Goal: Transaction & Acquisition: Purchase product/service

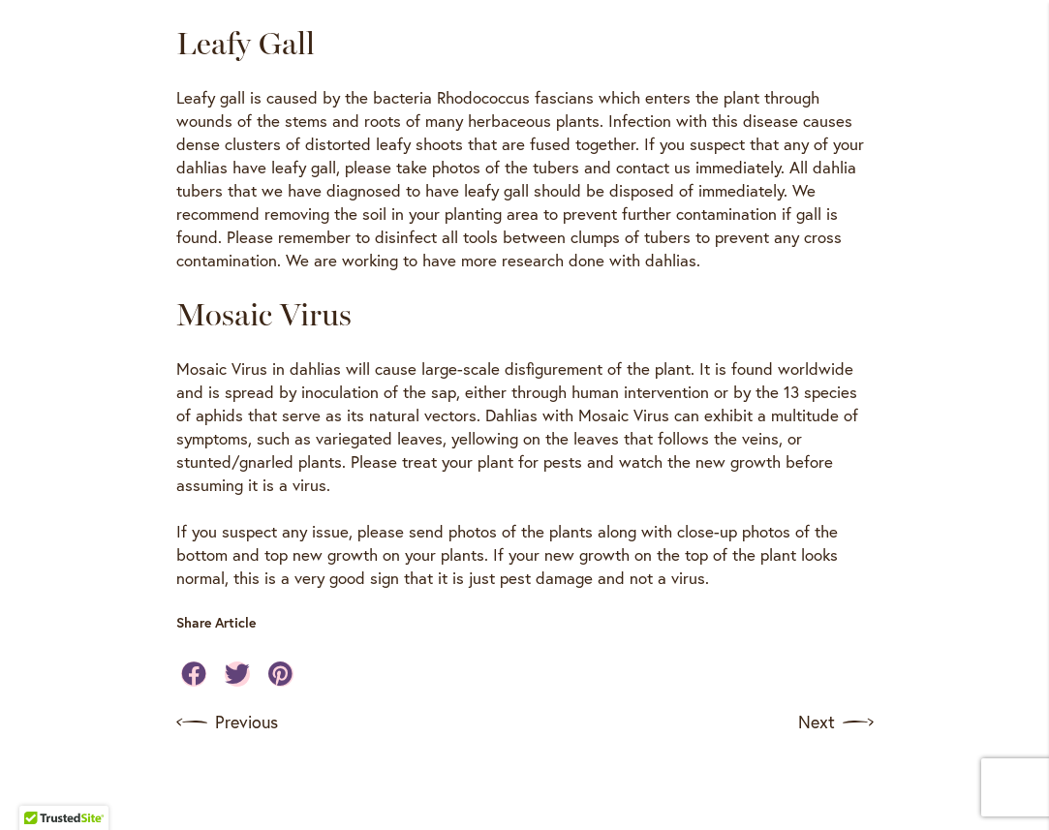
scroll to position [3660, 0]
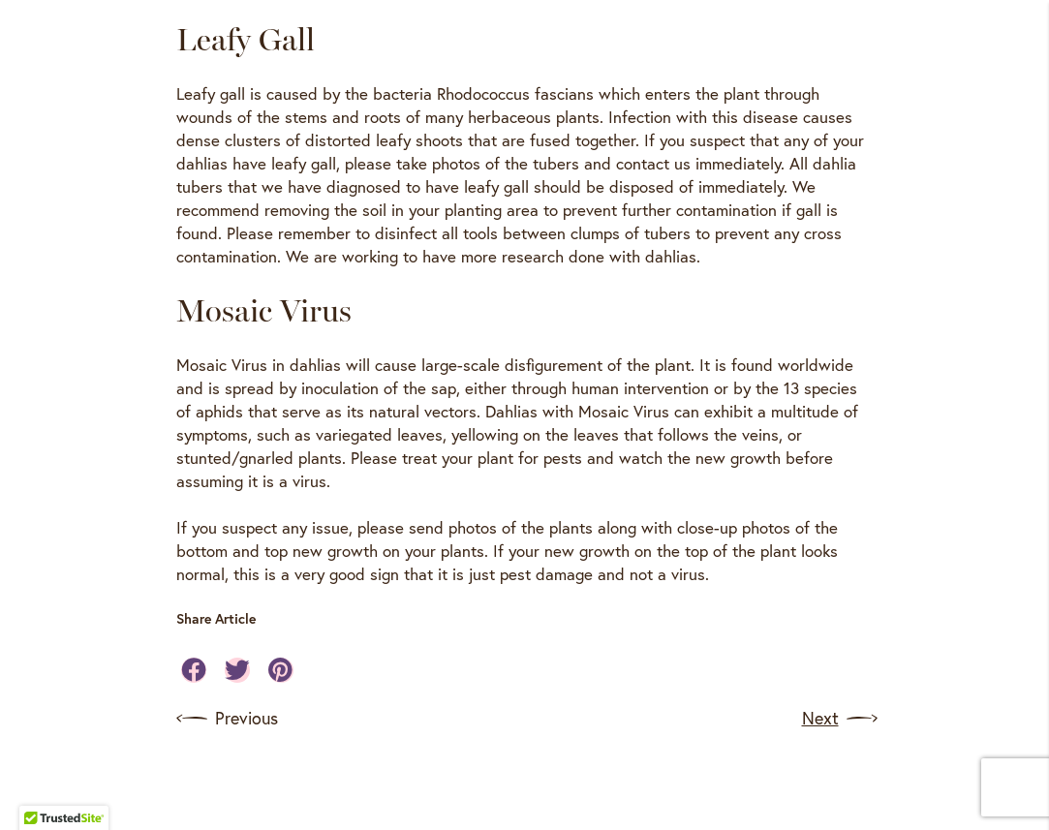
click at [818, 703] on link "Next" at bounding box center [838, 718] width 72 height 31
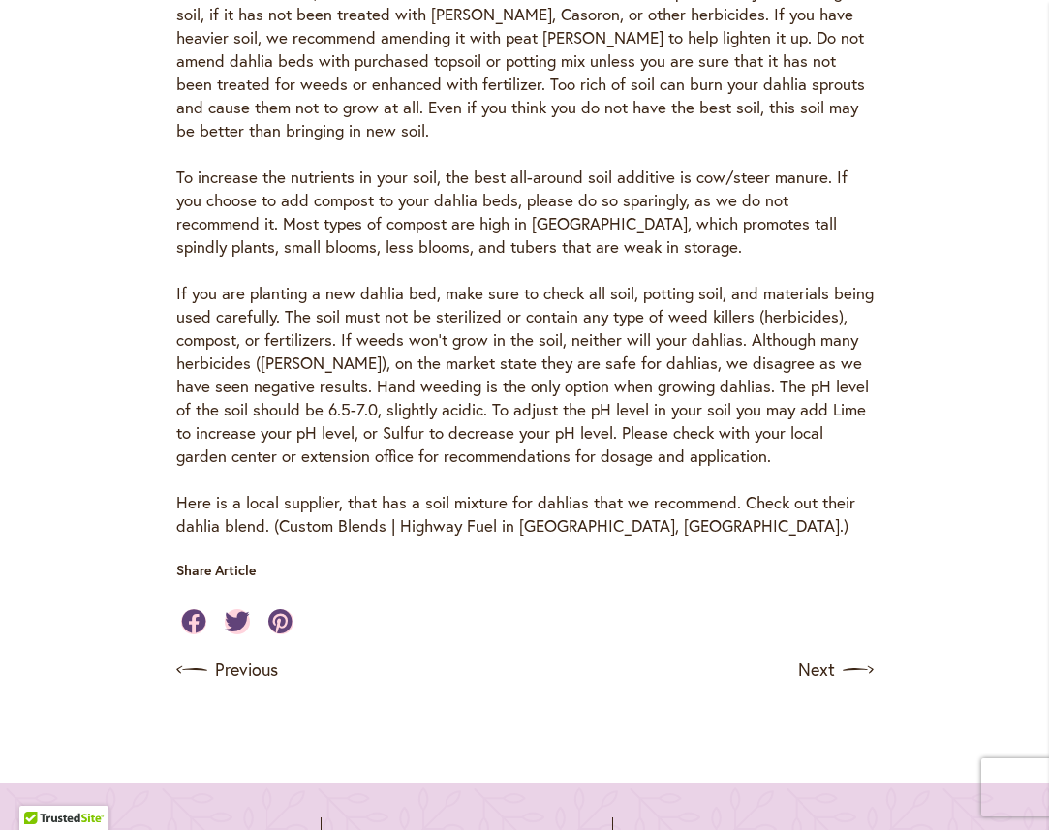
scroll to position [887, 0]
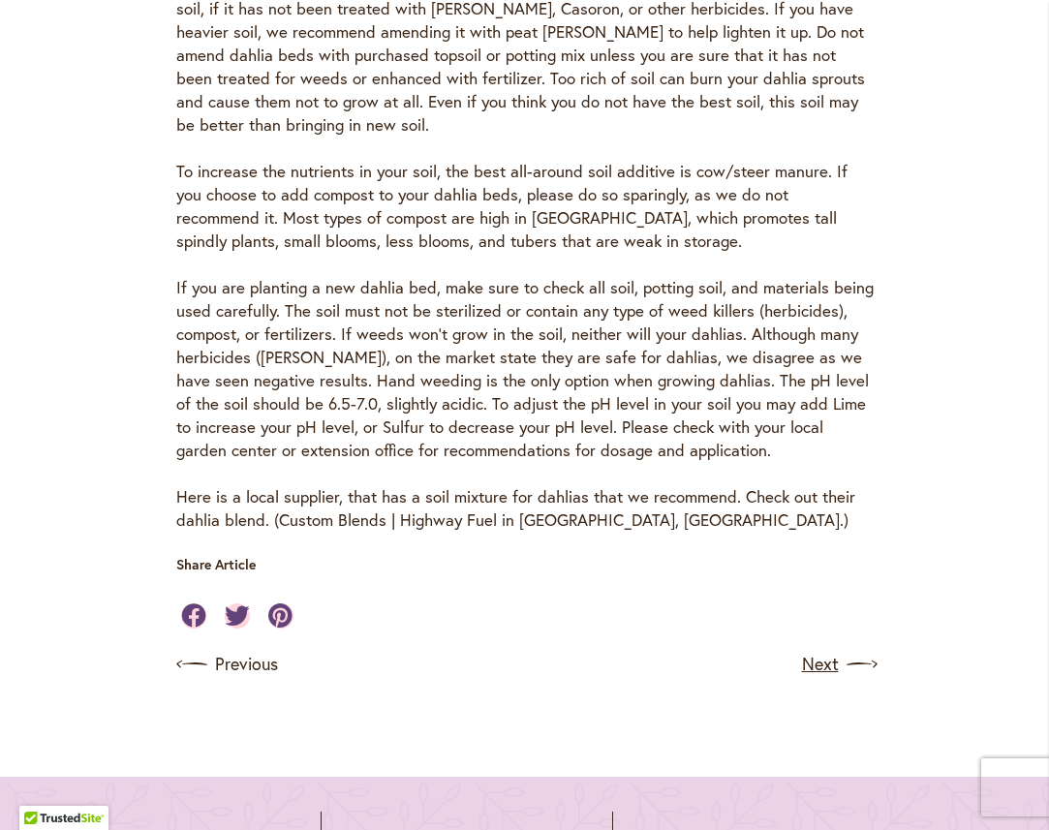
click at [823, 655] on link "Next" at bounding box center [838, 664] width 72 height 31
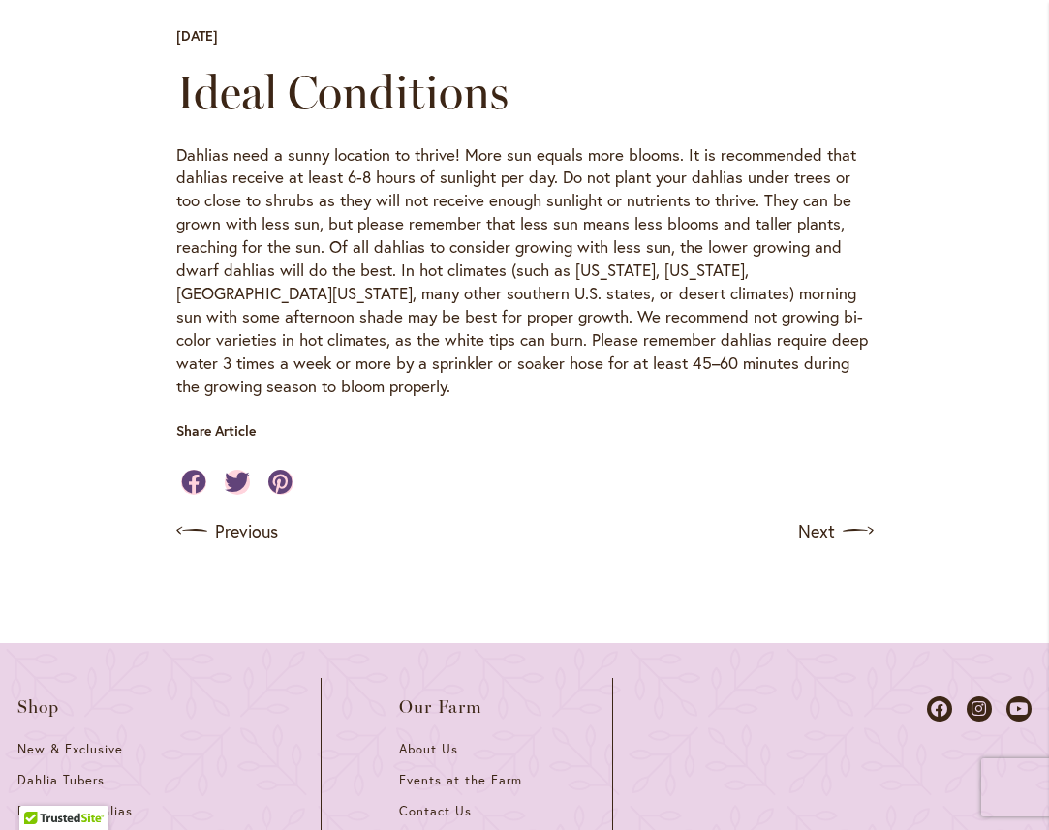
scroll to position [721, 0]
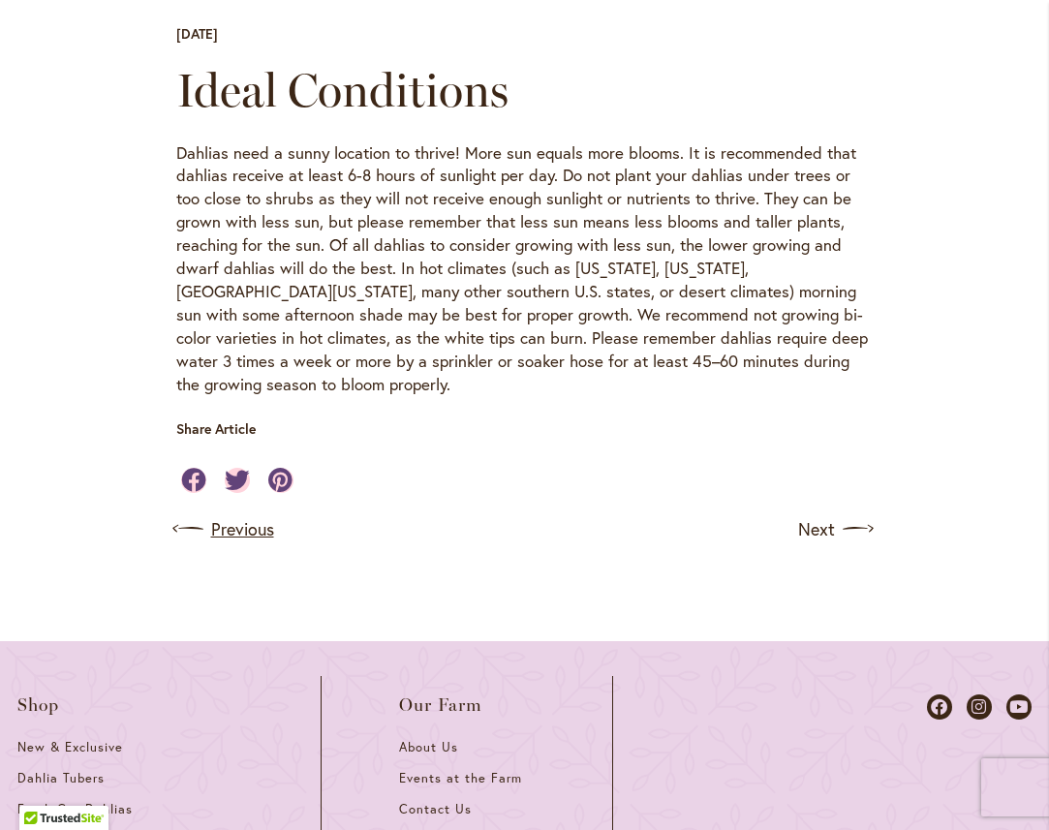
click at [225, 513] on link "Previous" at bounding box center [225, 528] width 98 height 31
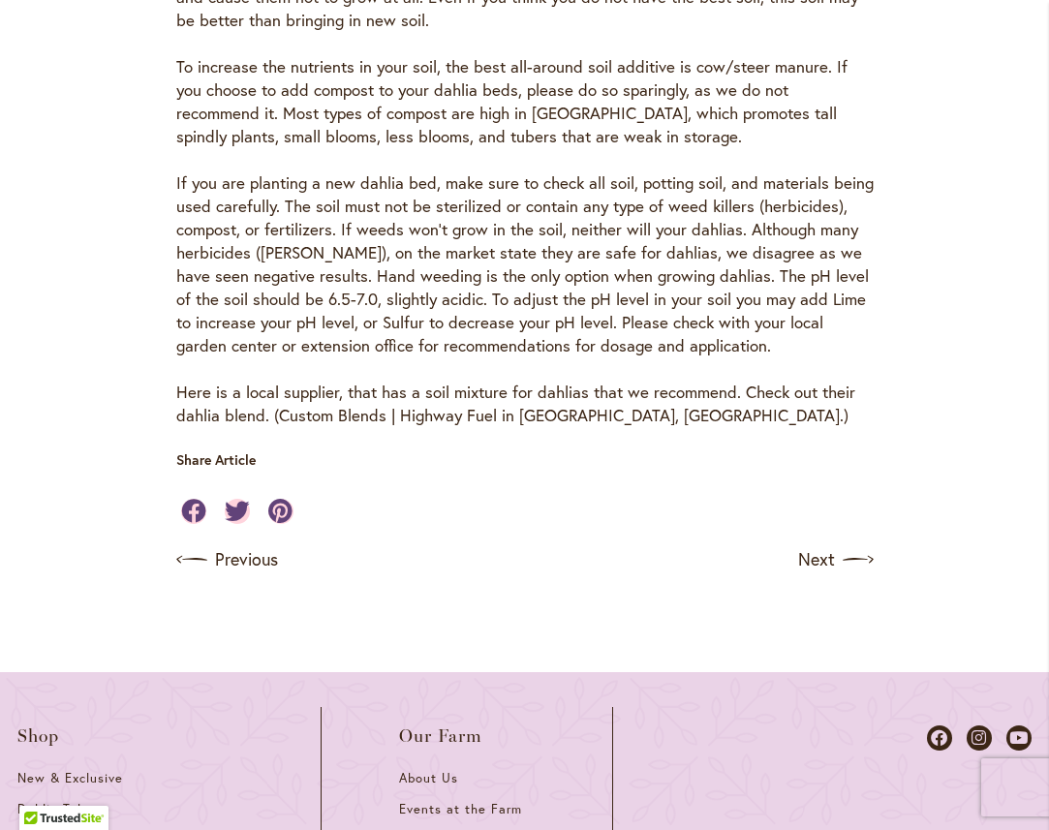
scroll to position [999, 0]
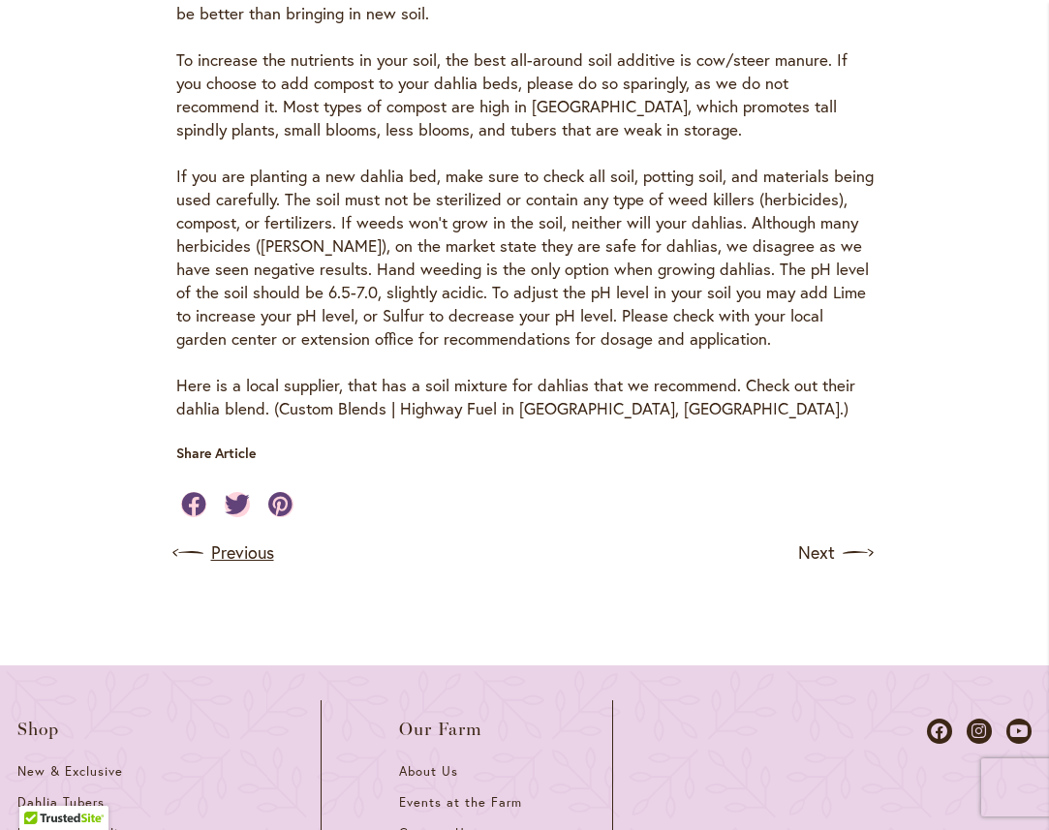
click at [241, 548] on link "Previous" at bounding box center [225, 553] width 98 height 31
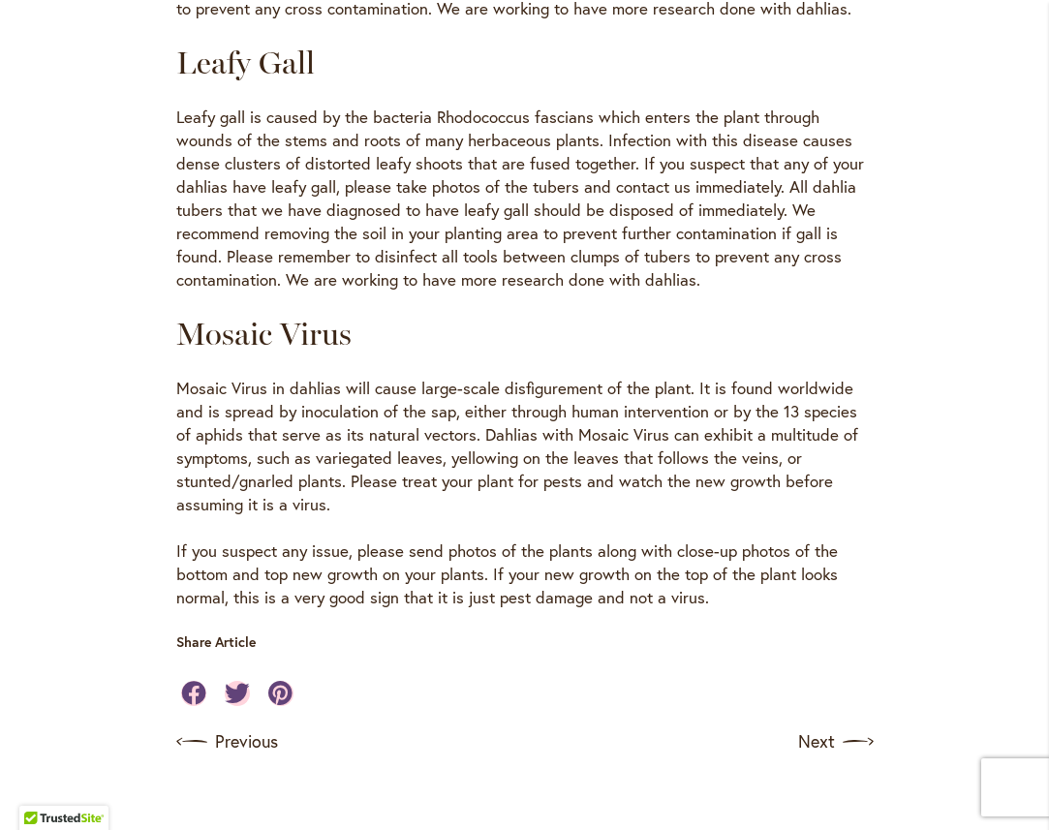
scroll to position [3643, 0]
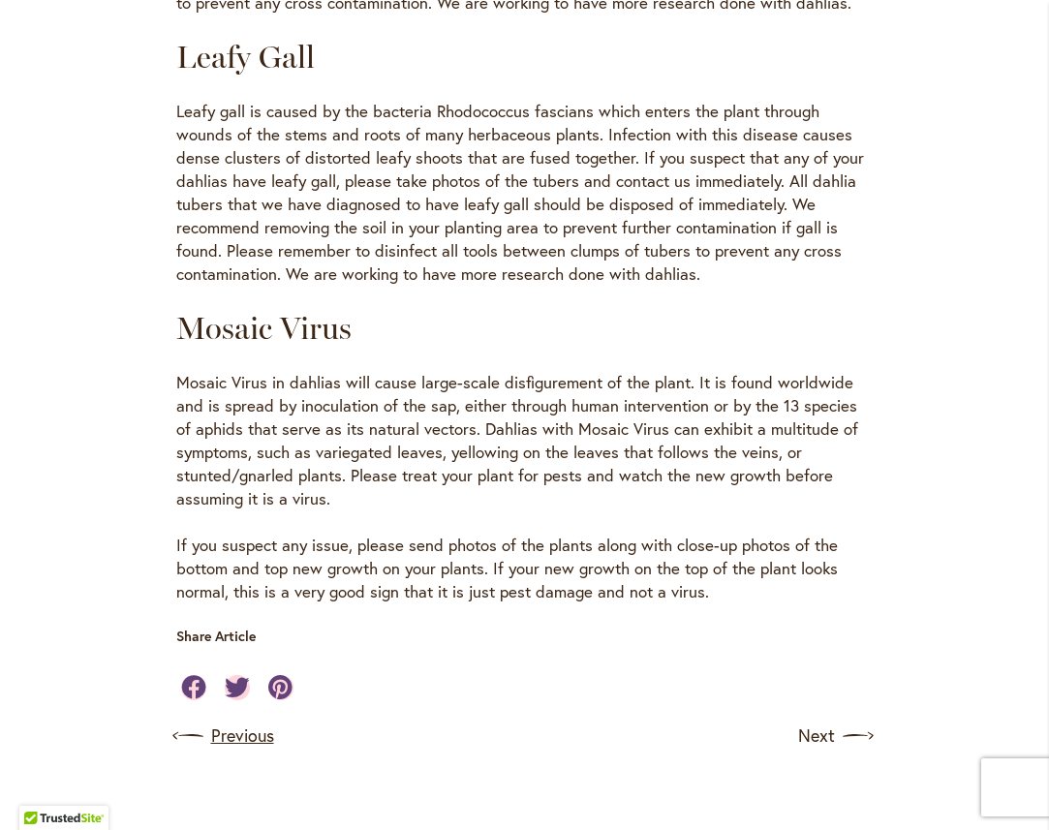
click at [241, 721] on link "Previous" at bounding box center [225, 736] width 98 height 31
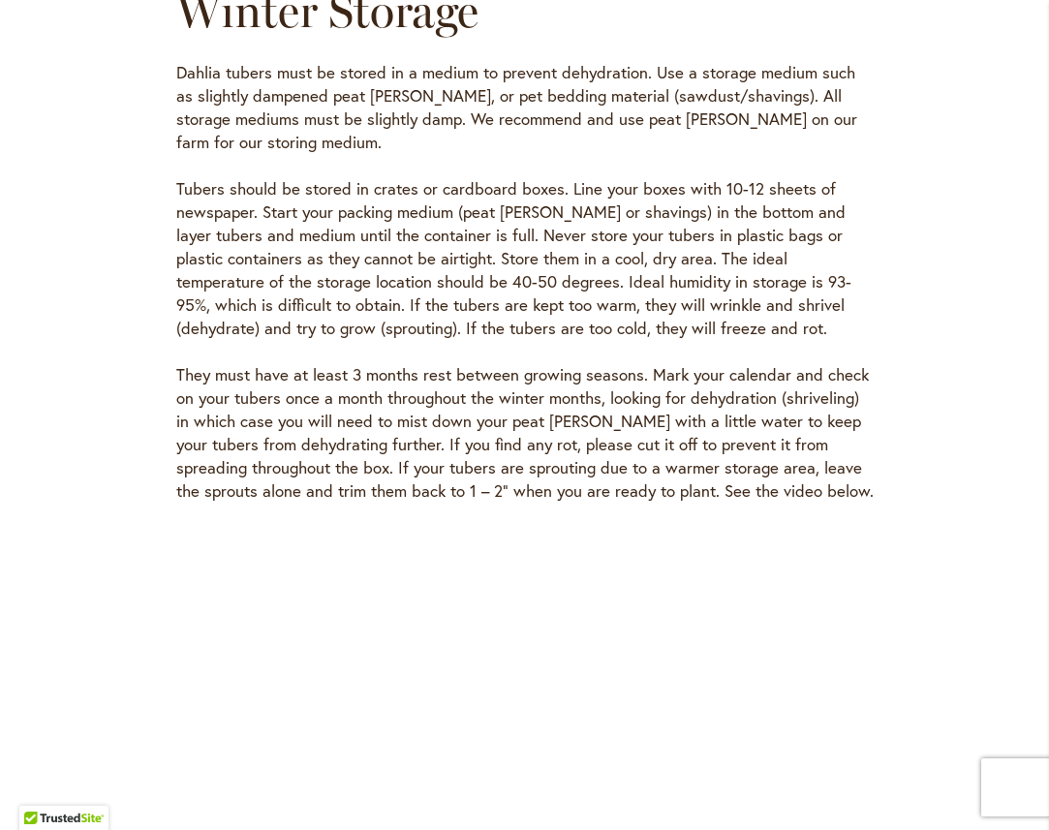
scroll to position [5567, 0]
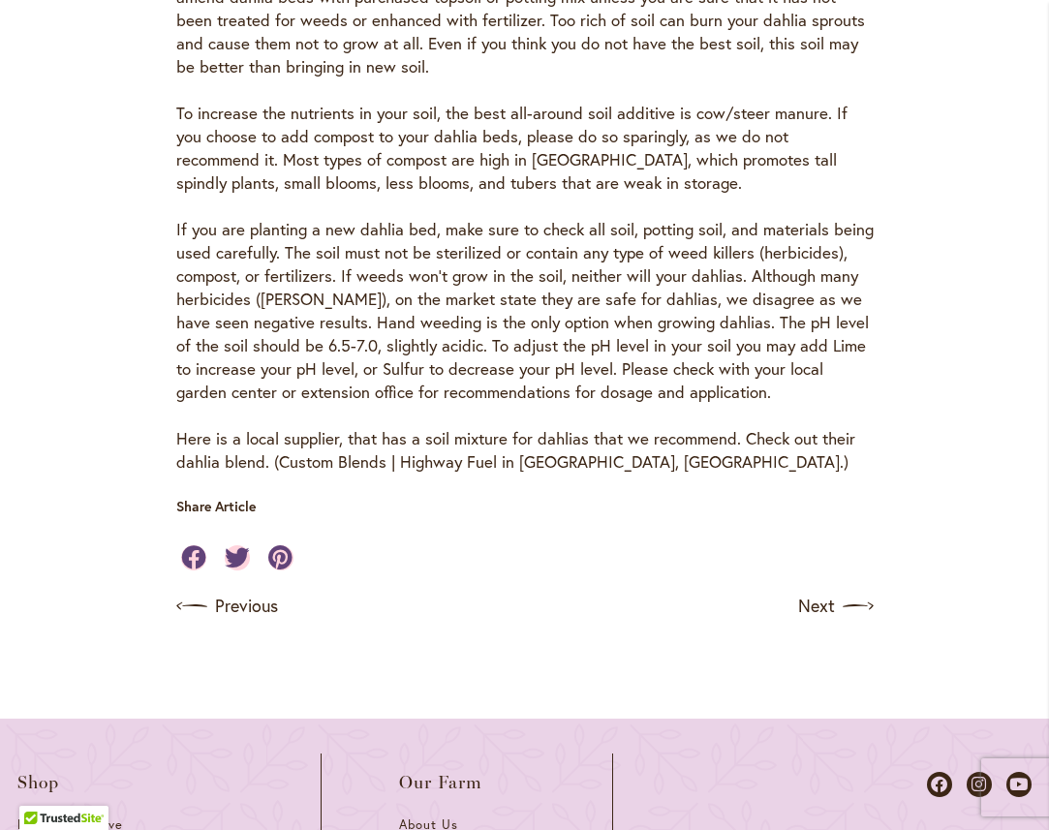
scroll to position [939, 0]
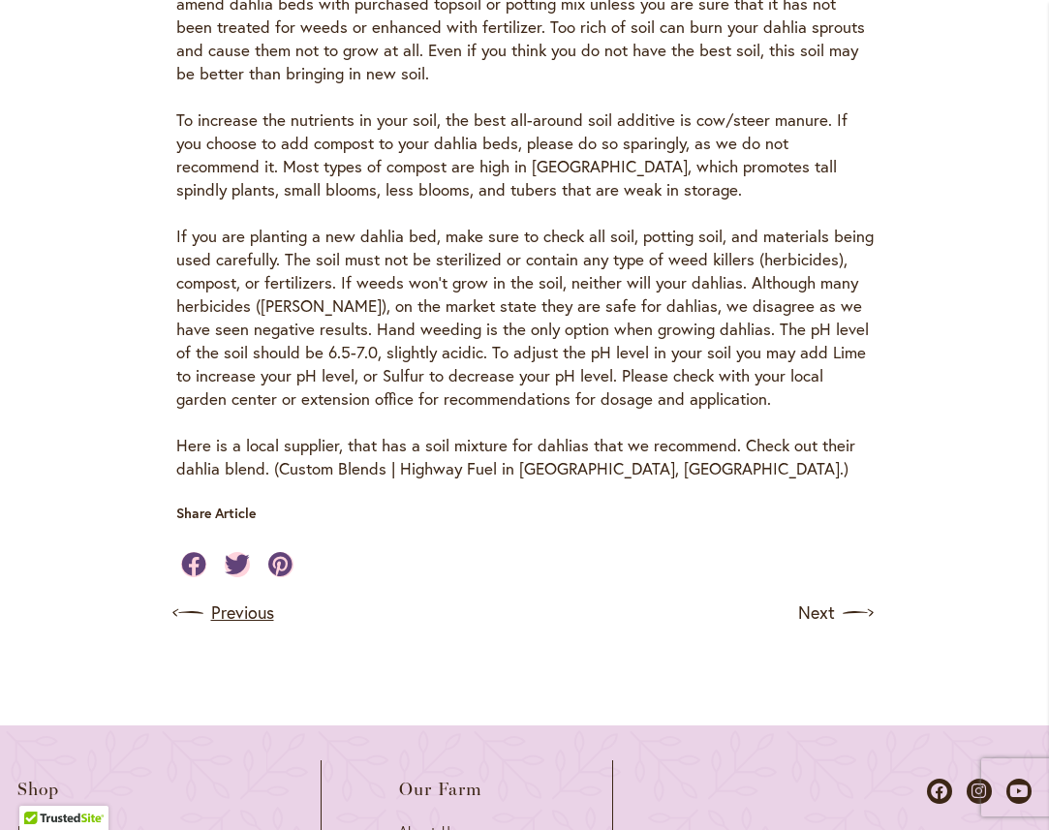
click at [249, 615] on link "Previous" at bounding box center [225, 613] width 98 height 31
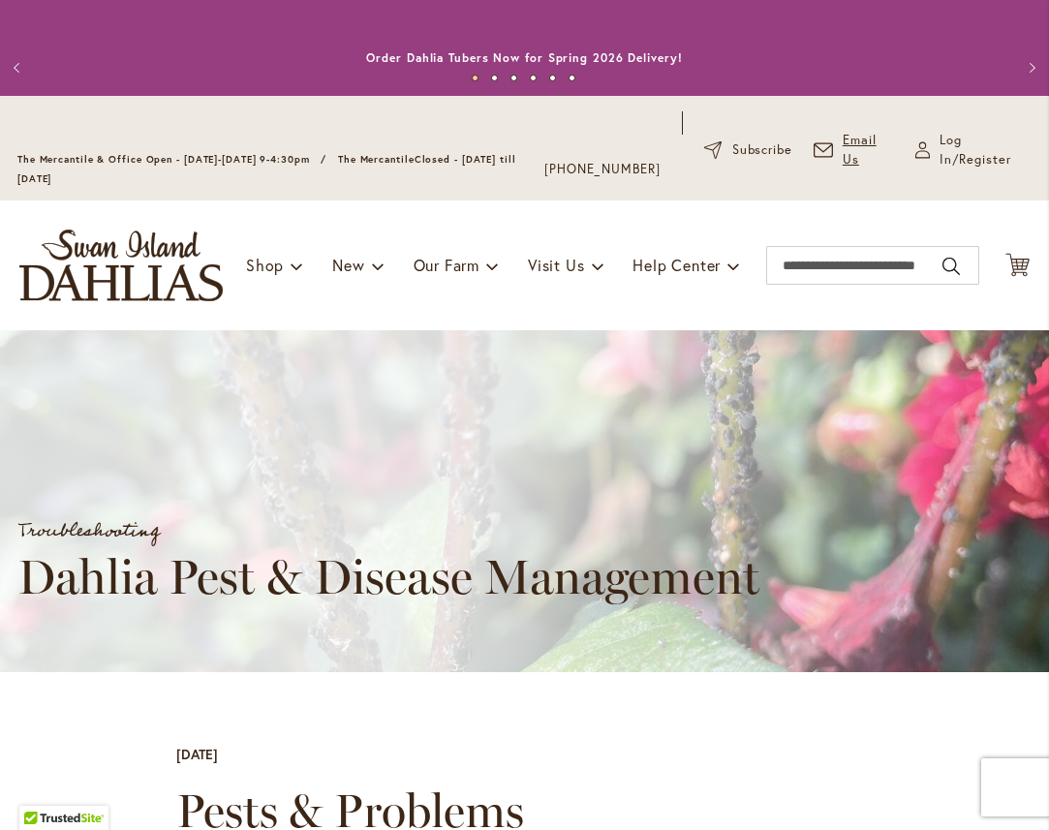
click at [833, 158] on icon at bounding box center [823, 150] width 19 height 15
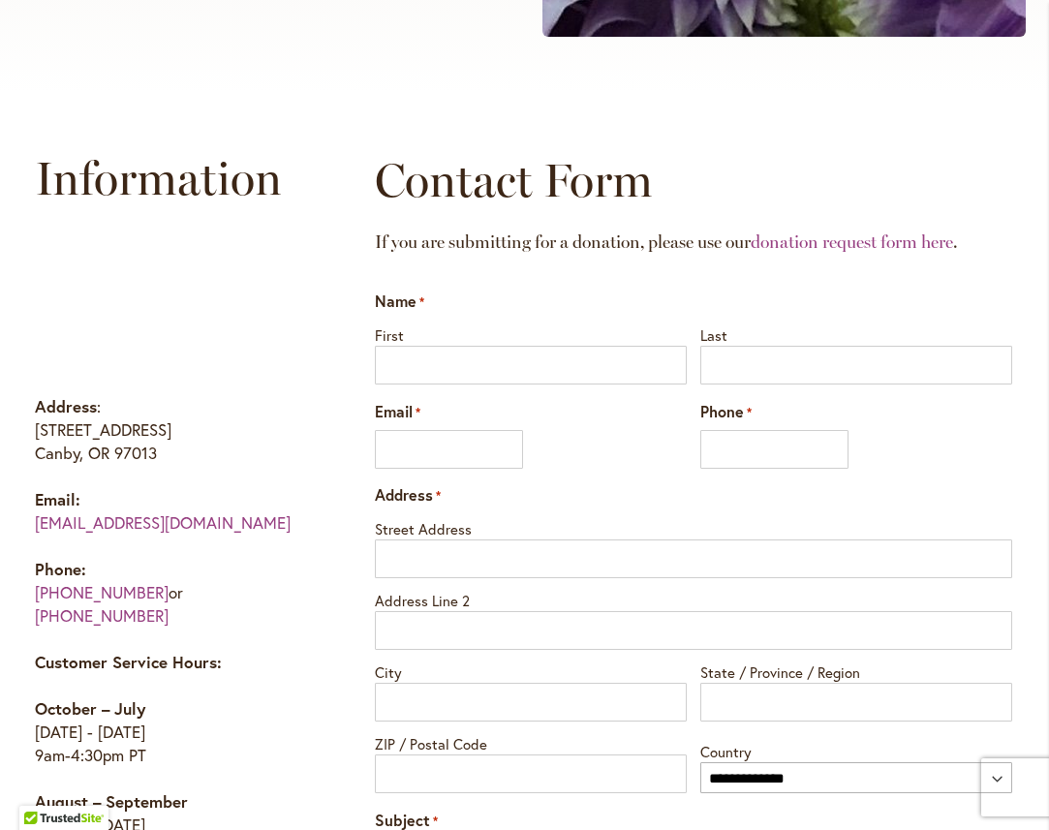
scroll to position [932, 0]
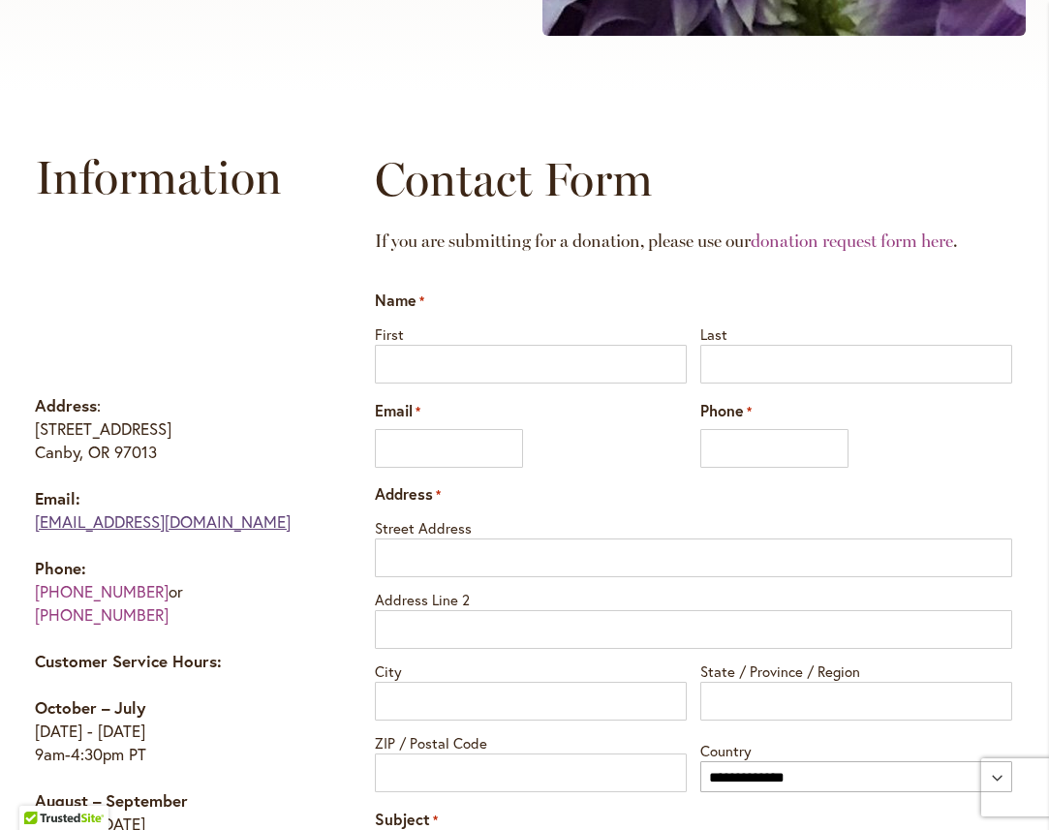
click at [70, 530] on link "[EMAIL_ADDRESS][DOMAIN_NAME]" at bounding box center [163, 522] width 256 height 22
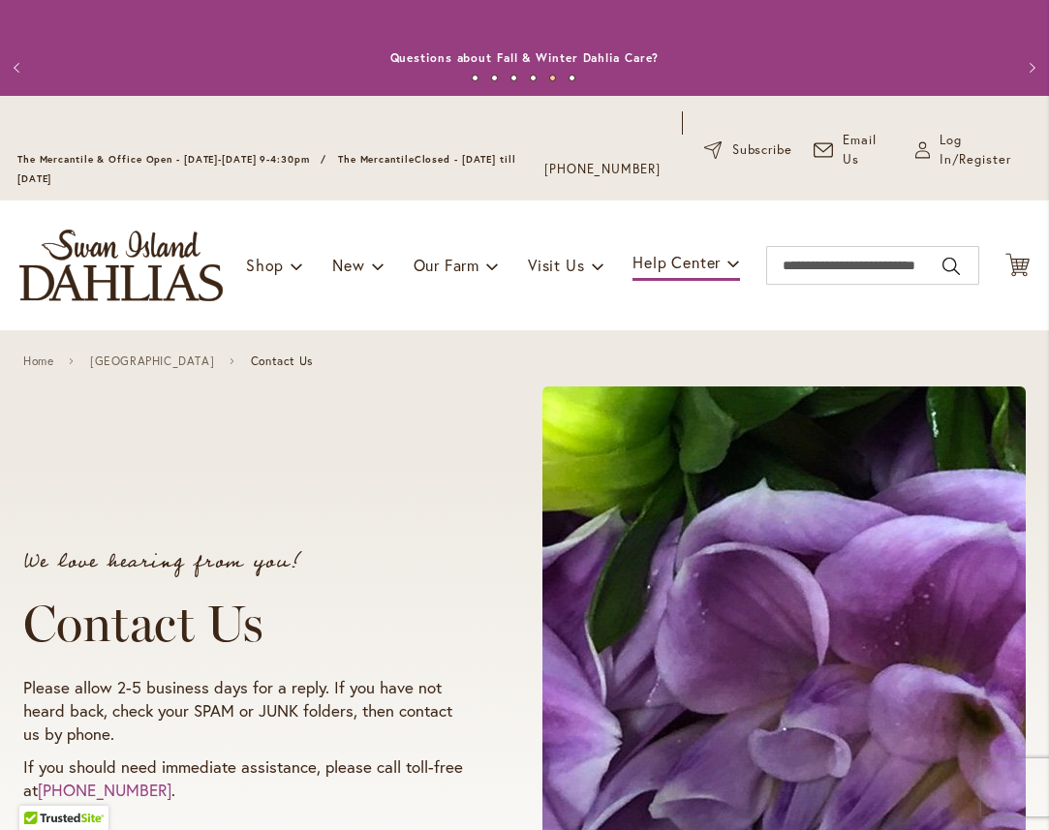
scroll to position [0, 0]
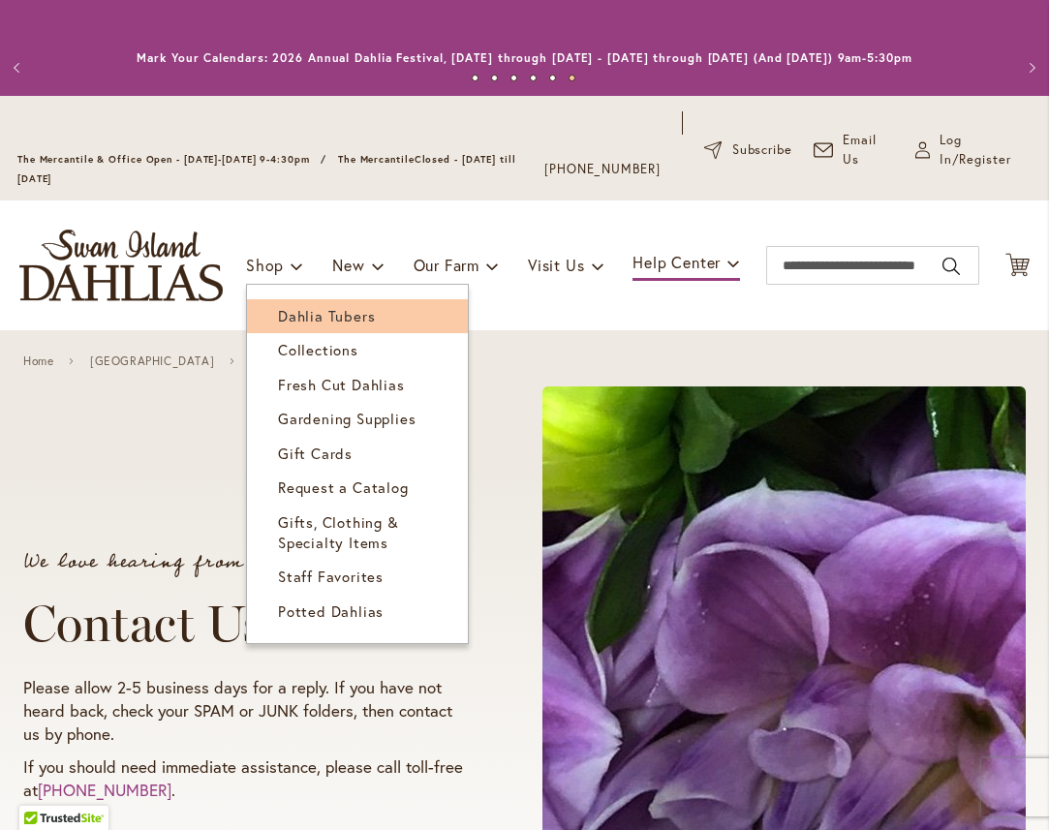
click at [306, 326] on span "Dahlia Tubers" at bounding box center [326, 315] width 97 height 19
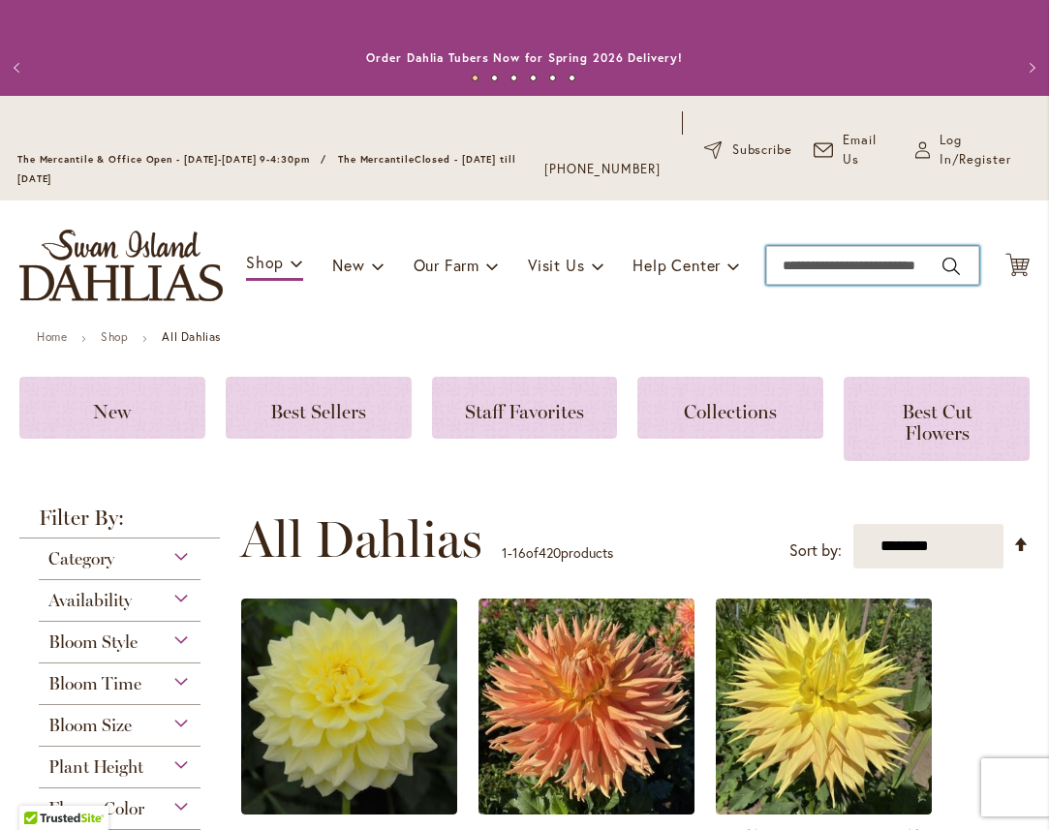
click at [785, 285] on input "Search" at bounding box center [872, 265] width 213 height 39
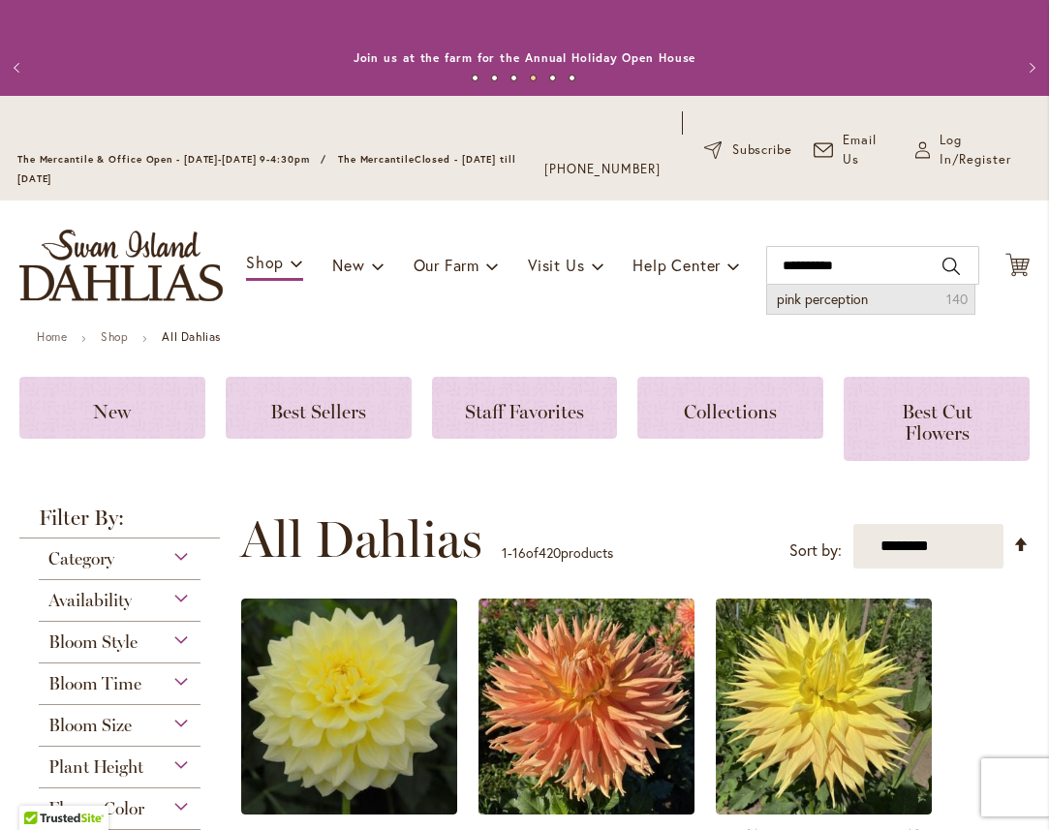
click at [828, 308] on span "pink perception" at bounding box center [822, 299] width 91 height 18
type input "**********"
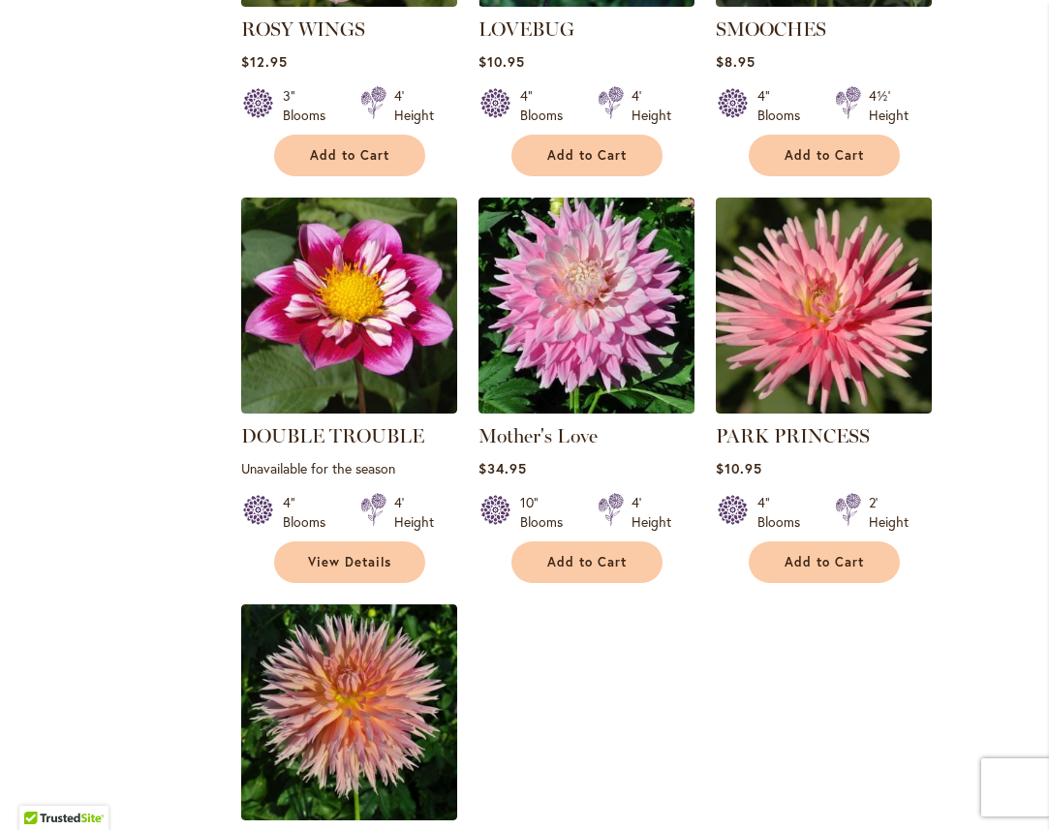
scroll to position [2172, 0]
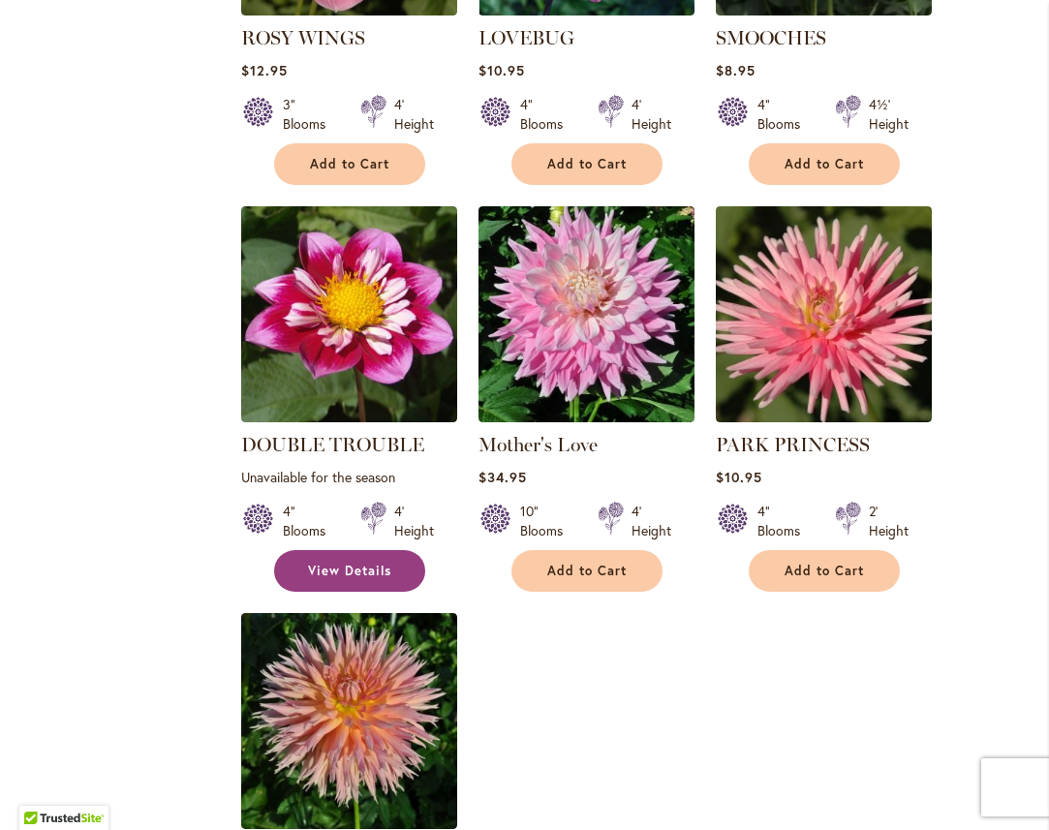
click at [342, 563] on span "View Details" at bounding box center [349, 571] width 83 height 16
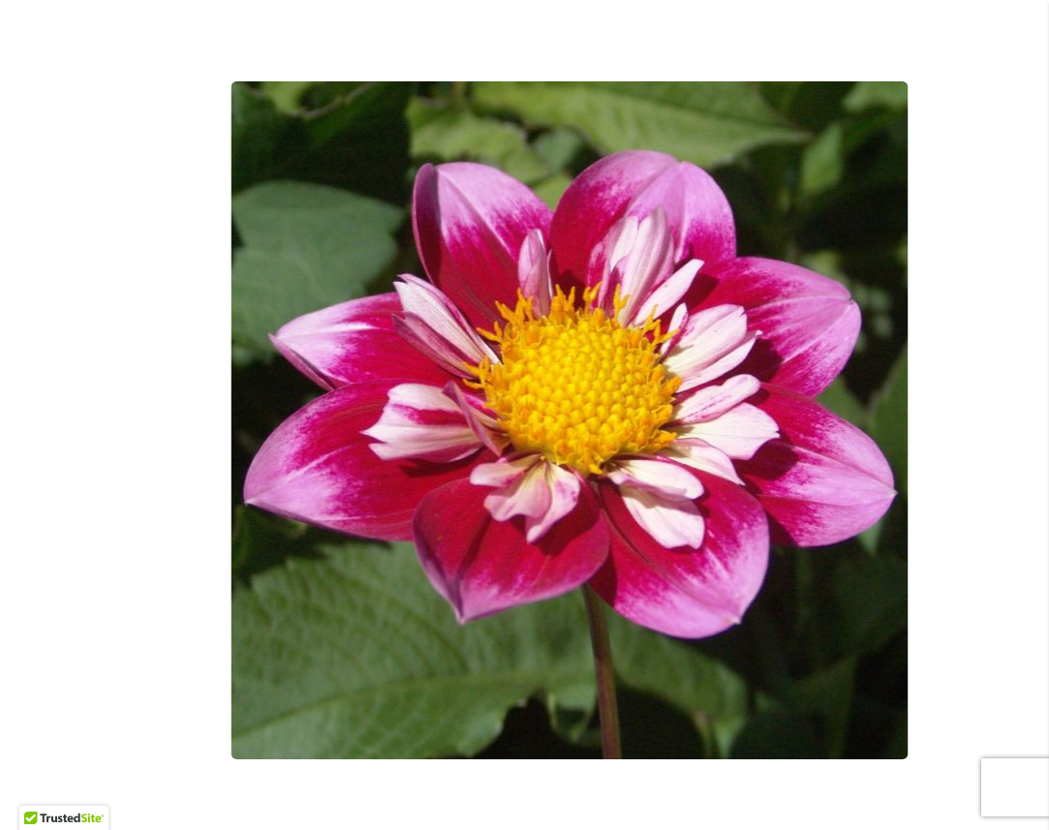
scroll to position [481, 0]
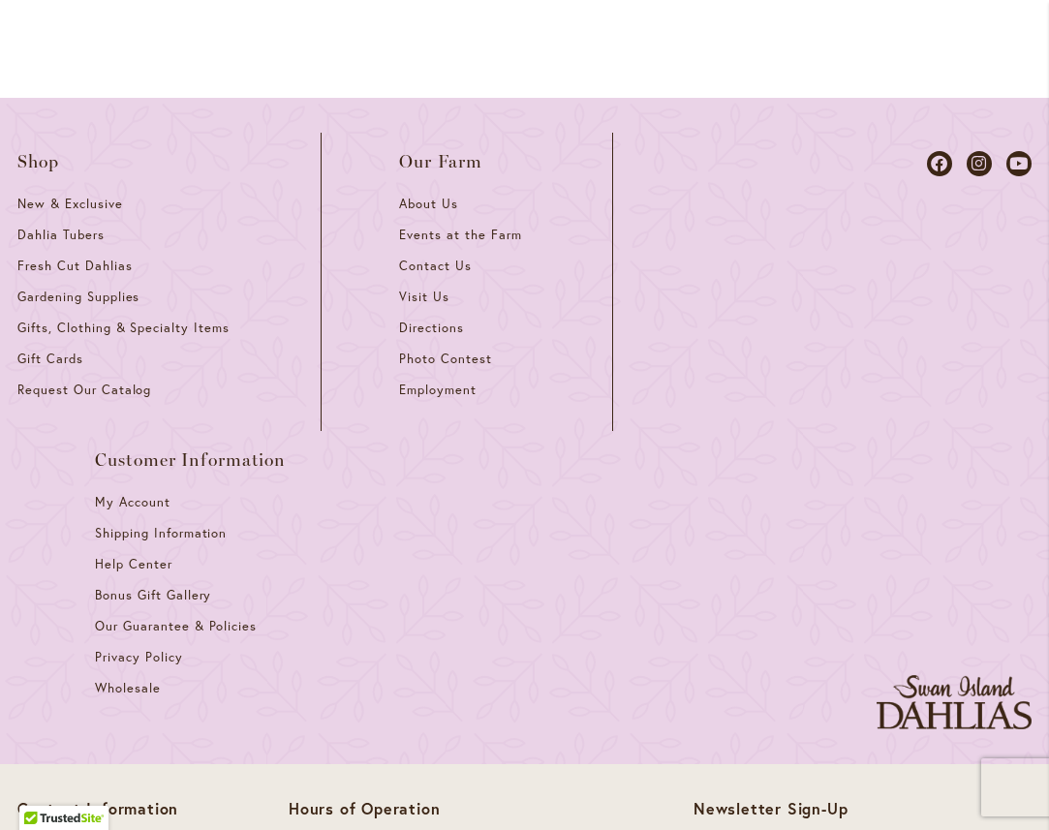
scroll to position [2887, 0]
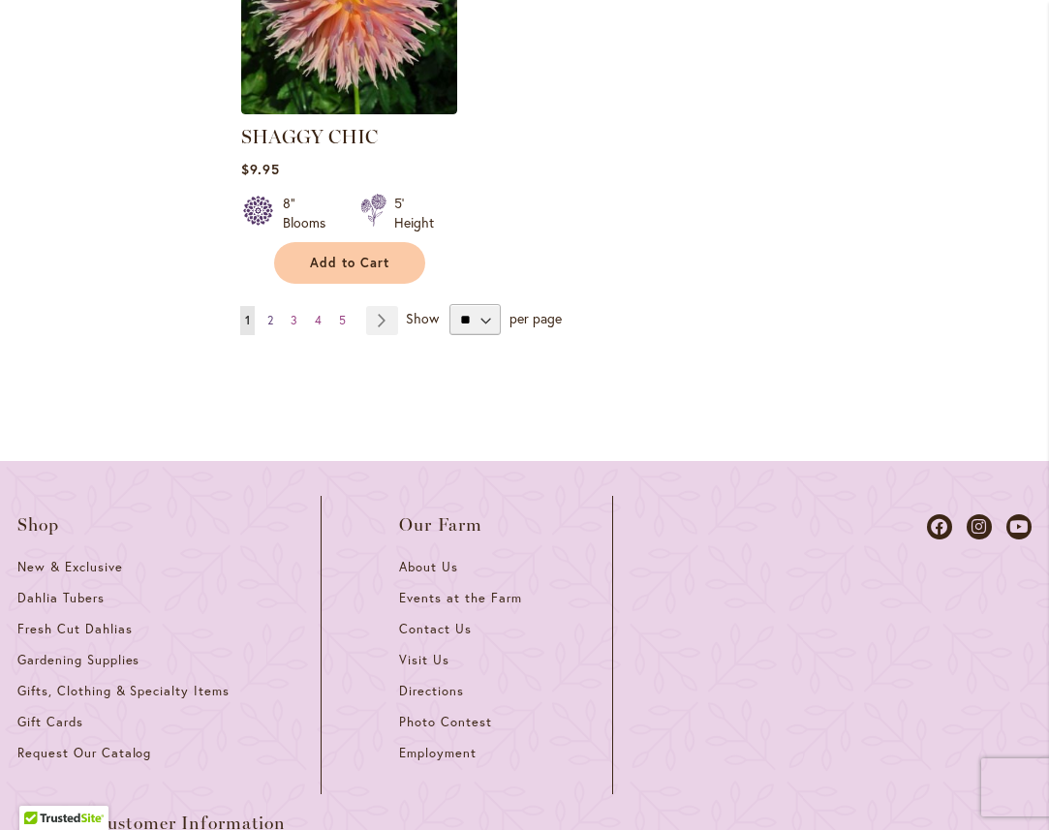
click at [271, 313] on span "2" at bounding box center [270, 320] width 6 height 15
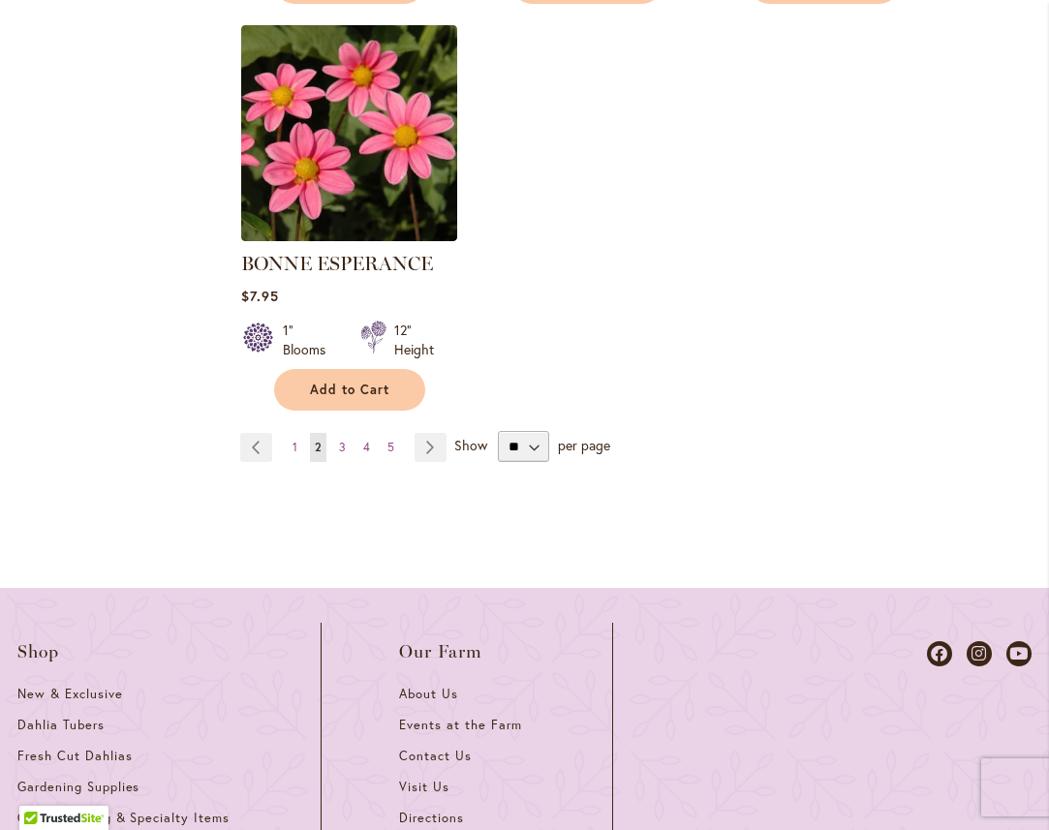
scroll to position [2764, 0]
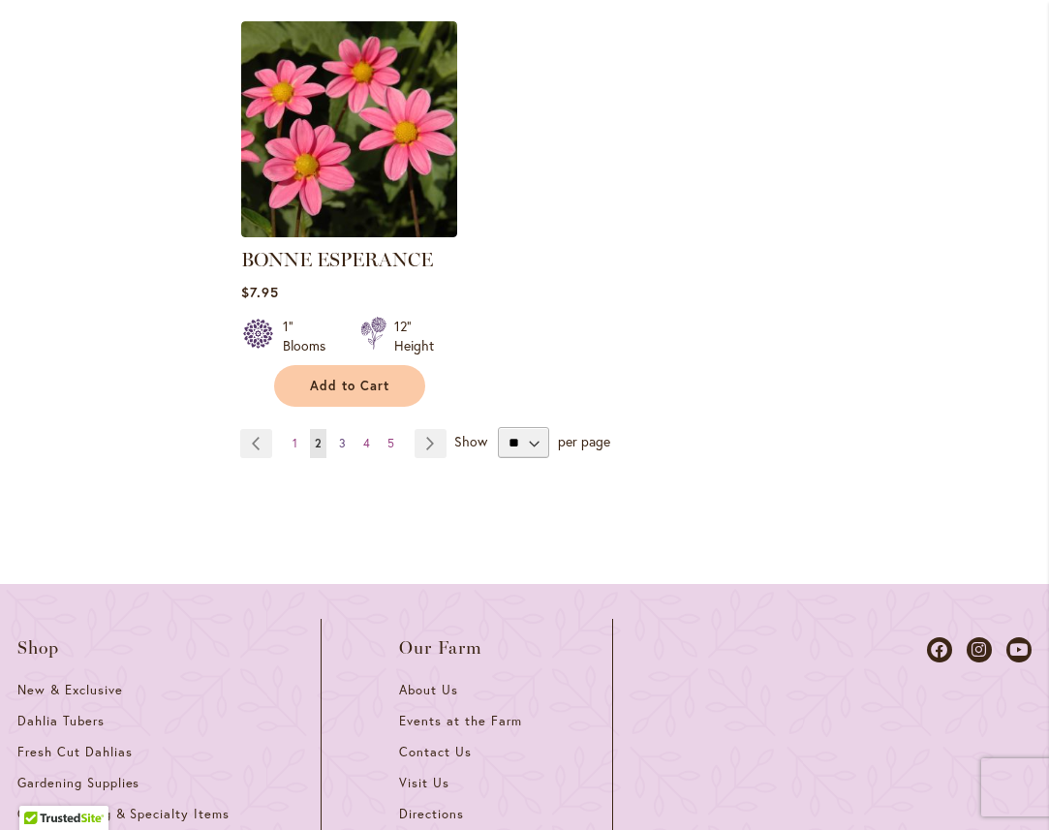
click at [342, 436] on span "3" at bounding box center [342, 443] width 7 height 15
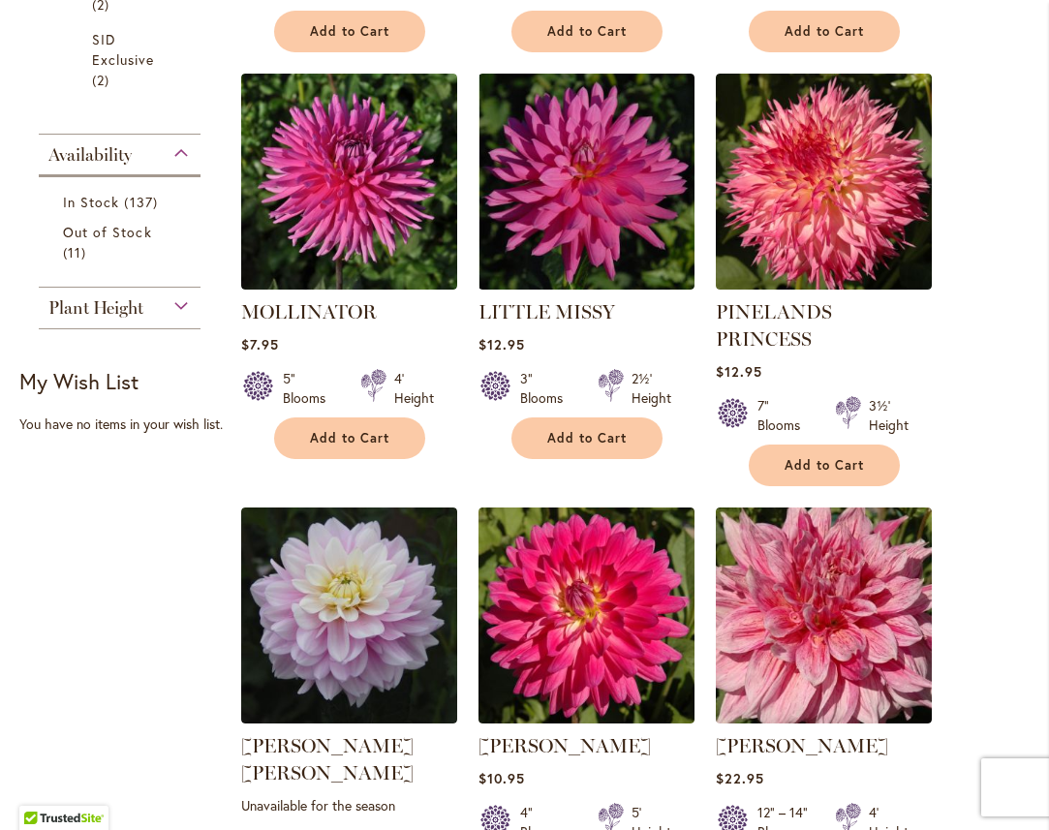
scroll to position [1033, 0]
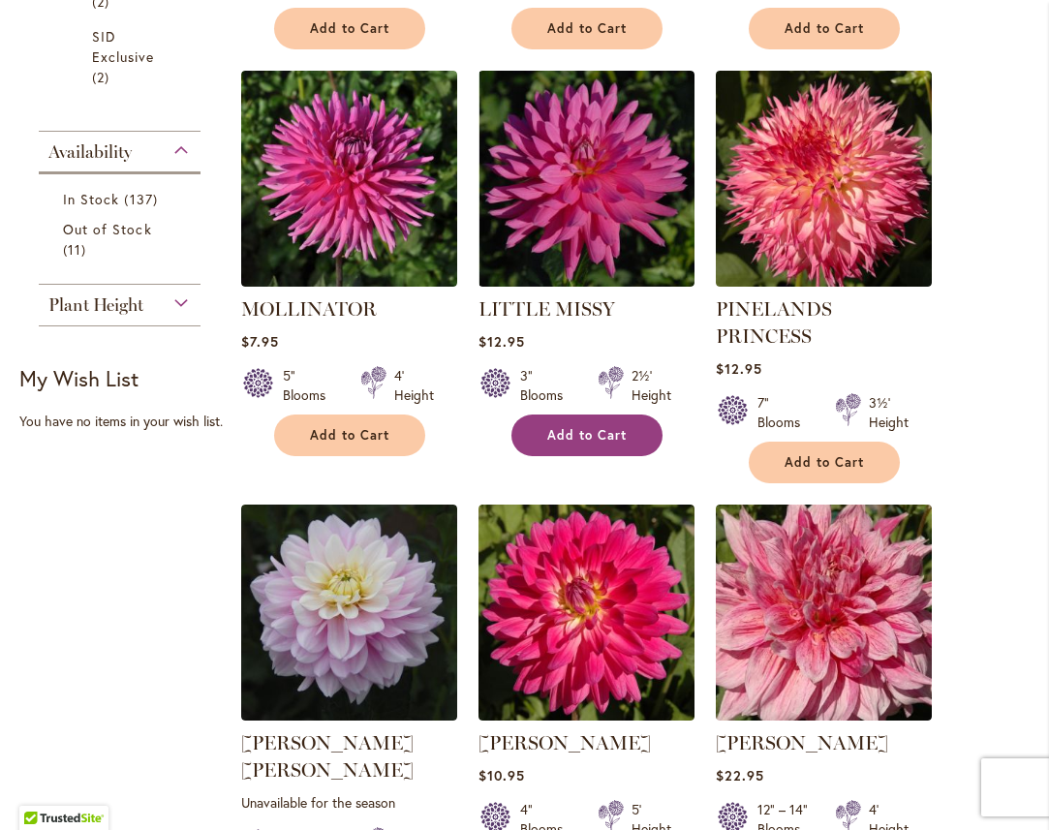
click at [562, 444] on span "Add to Cart" at bounding box center [586, 435] width 79 height 16
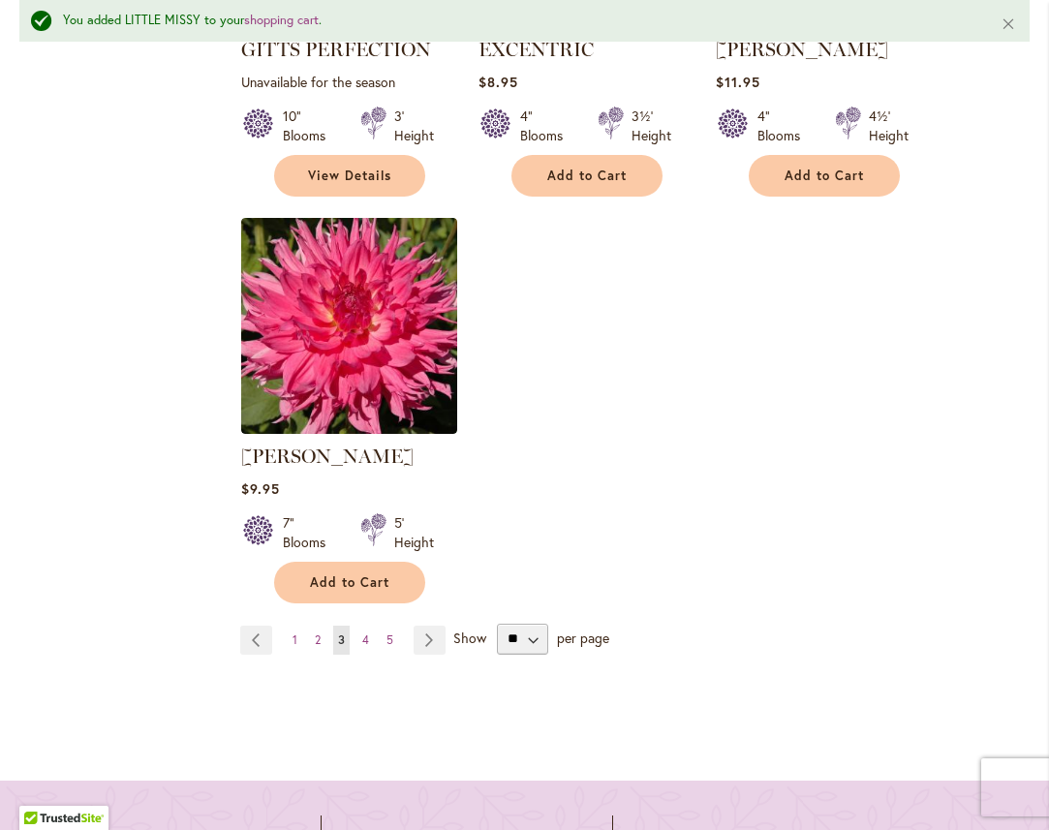
scroll to position [2656, 0]
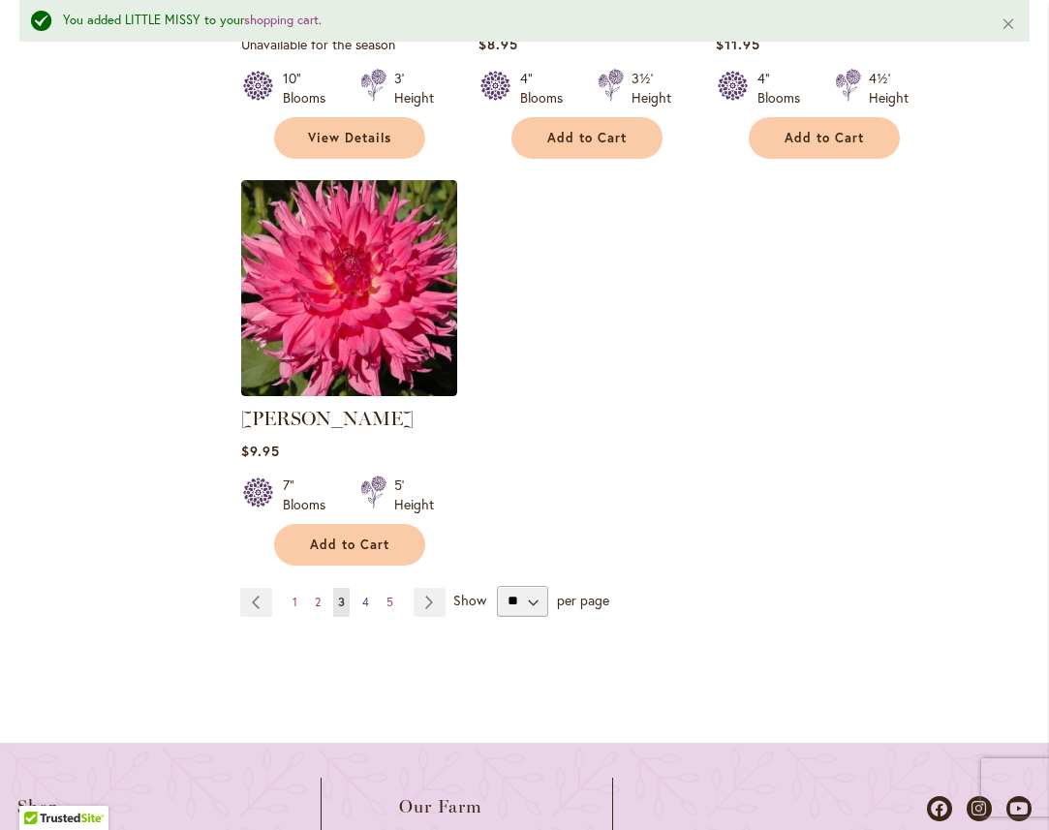
click at [369, 588] on link "Page 4" at bounding box center [365, 602] width 16 height 29
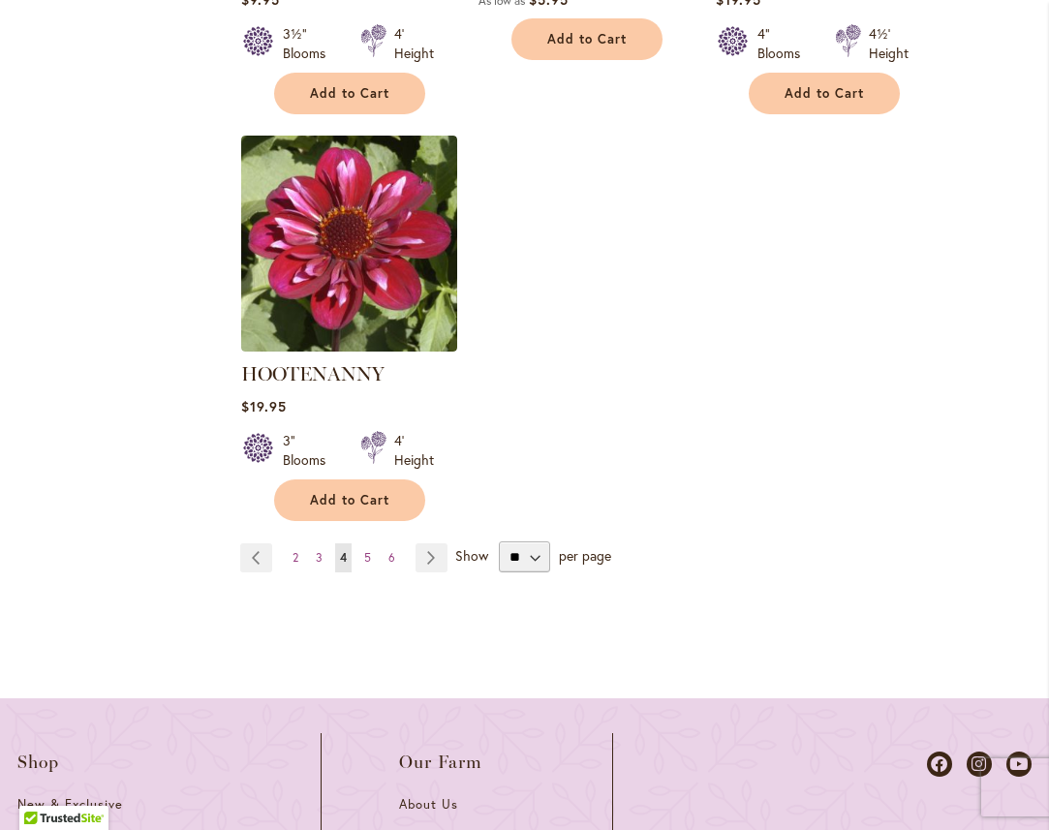
scroll to position [2624, 0]
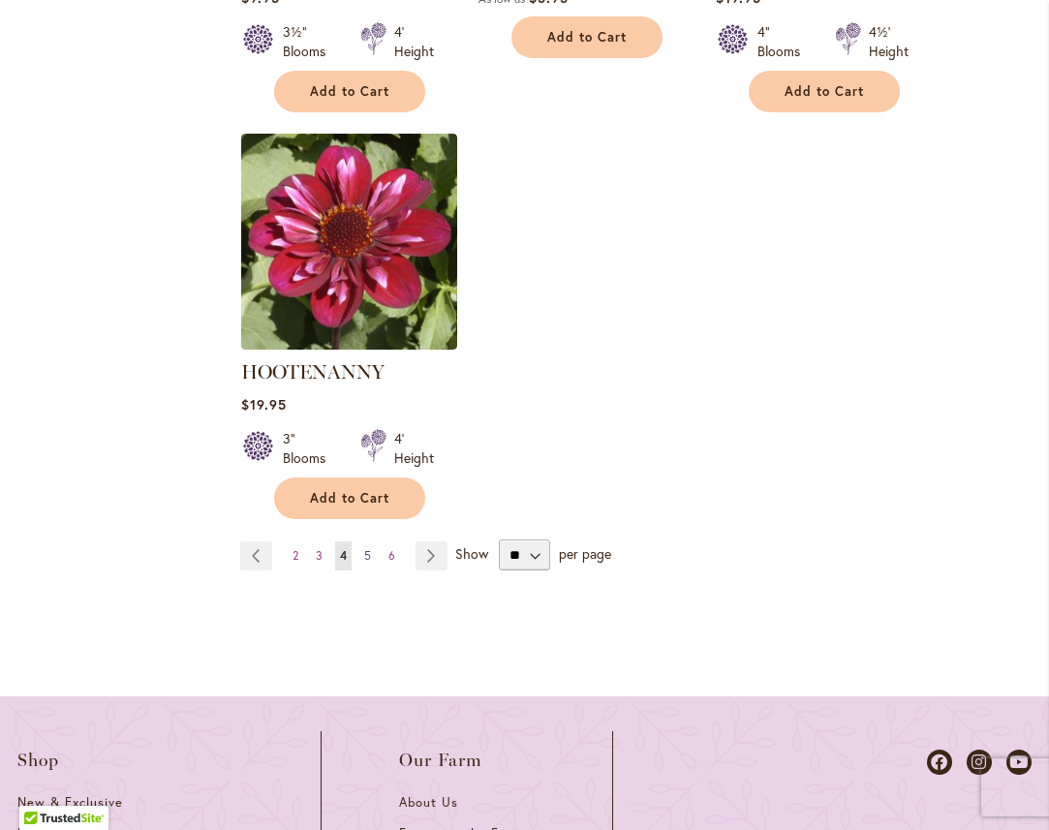
click at [364, 548] on span "5" at bounding box center [367, 555] width 7 height 15
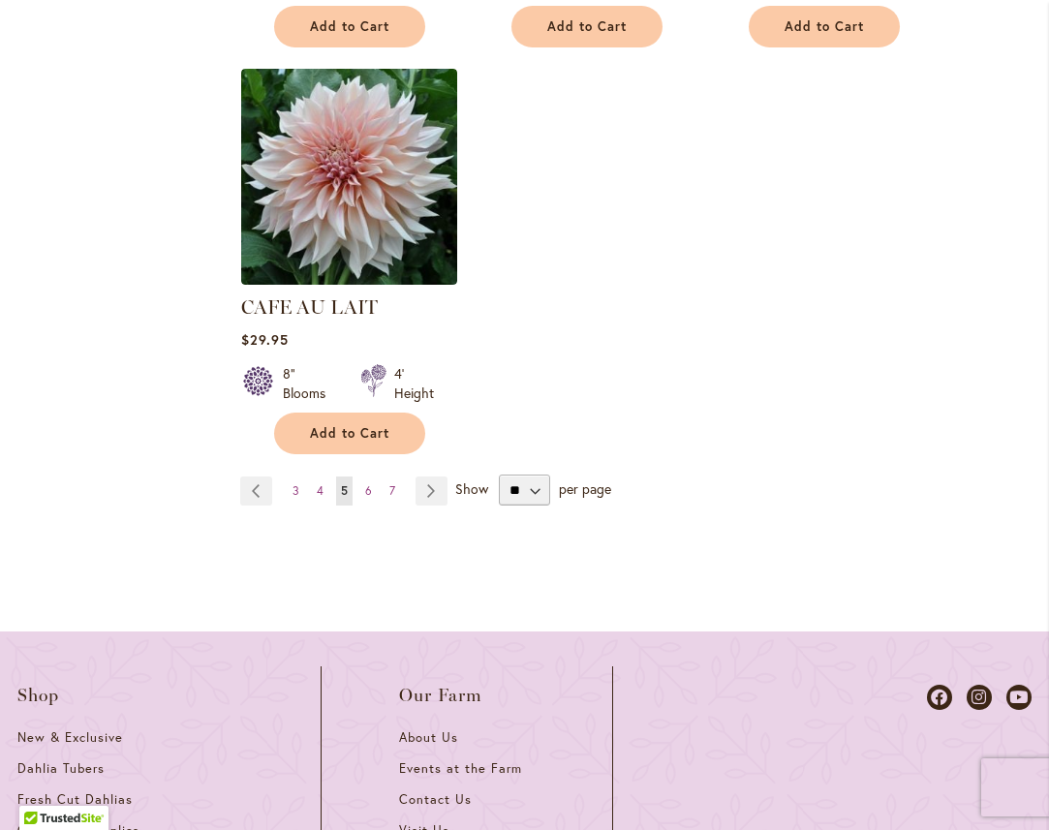
scroll to position [2759, 0]
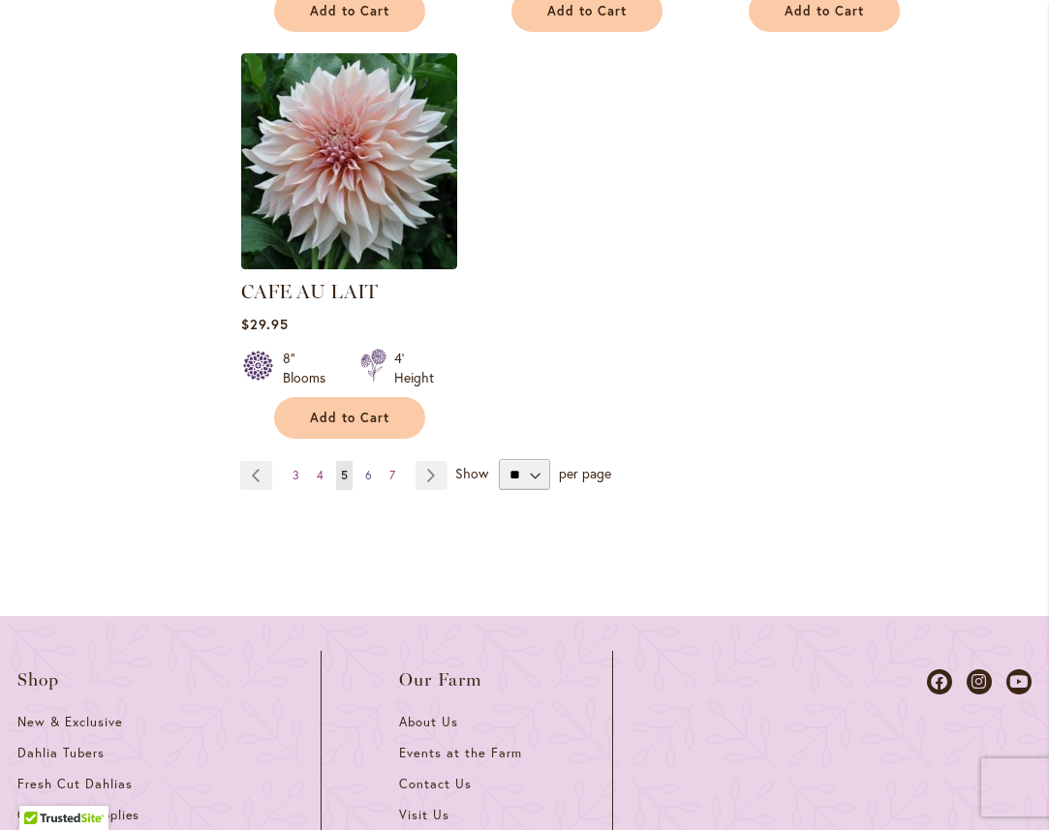
click at [365, 468] on span "6" at bounding box center [368, 475] width 7 height 15
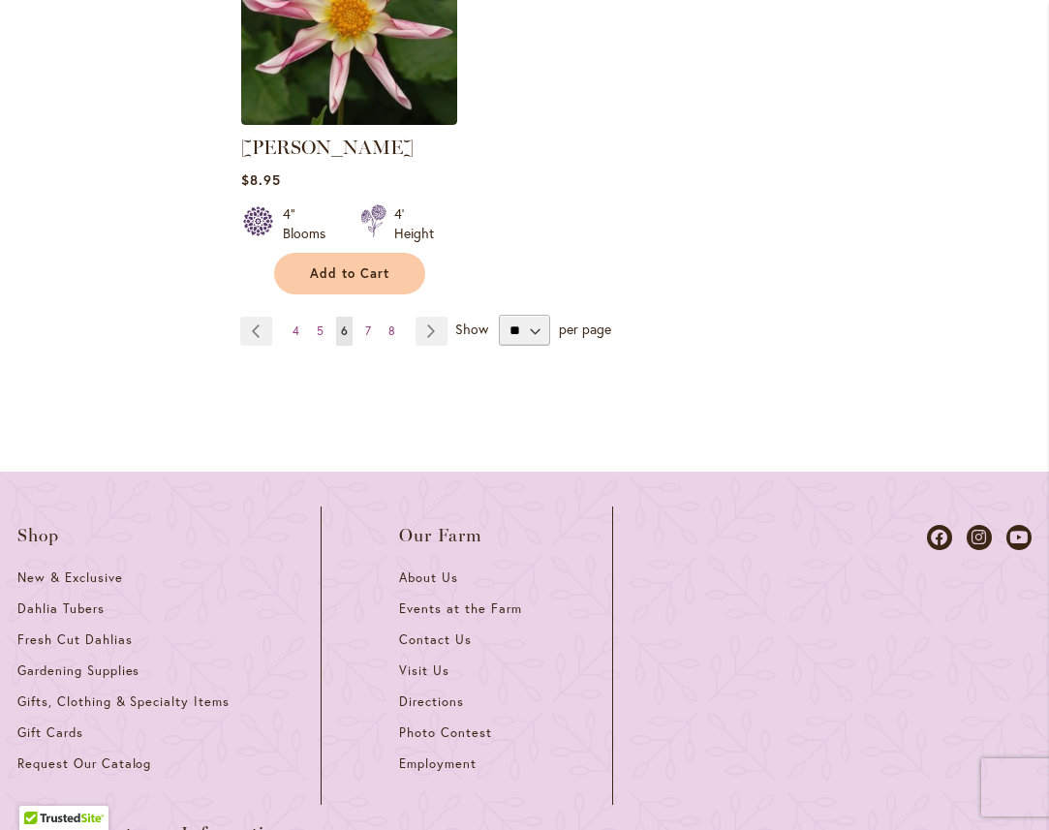
scroll to position [2855, 0]
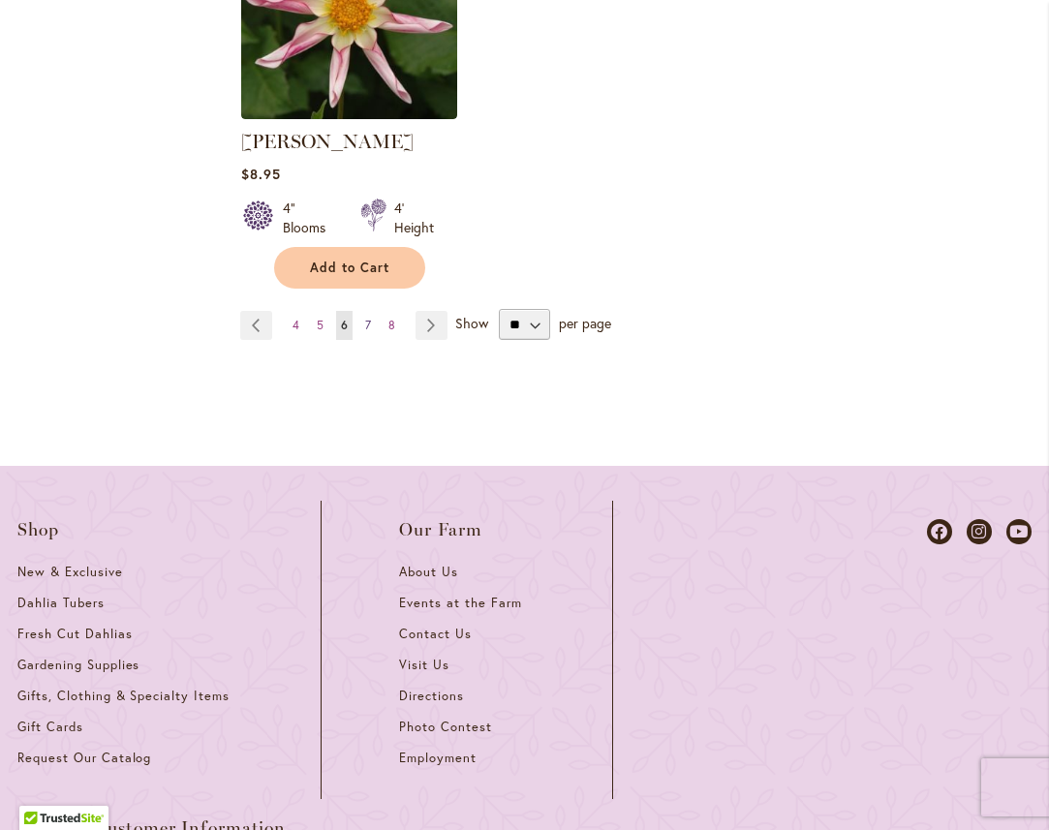
click at [367, 318] on span "7" at bounding box center [368, 325] width 6 height 15
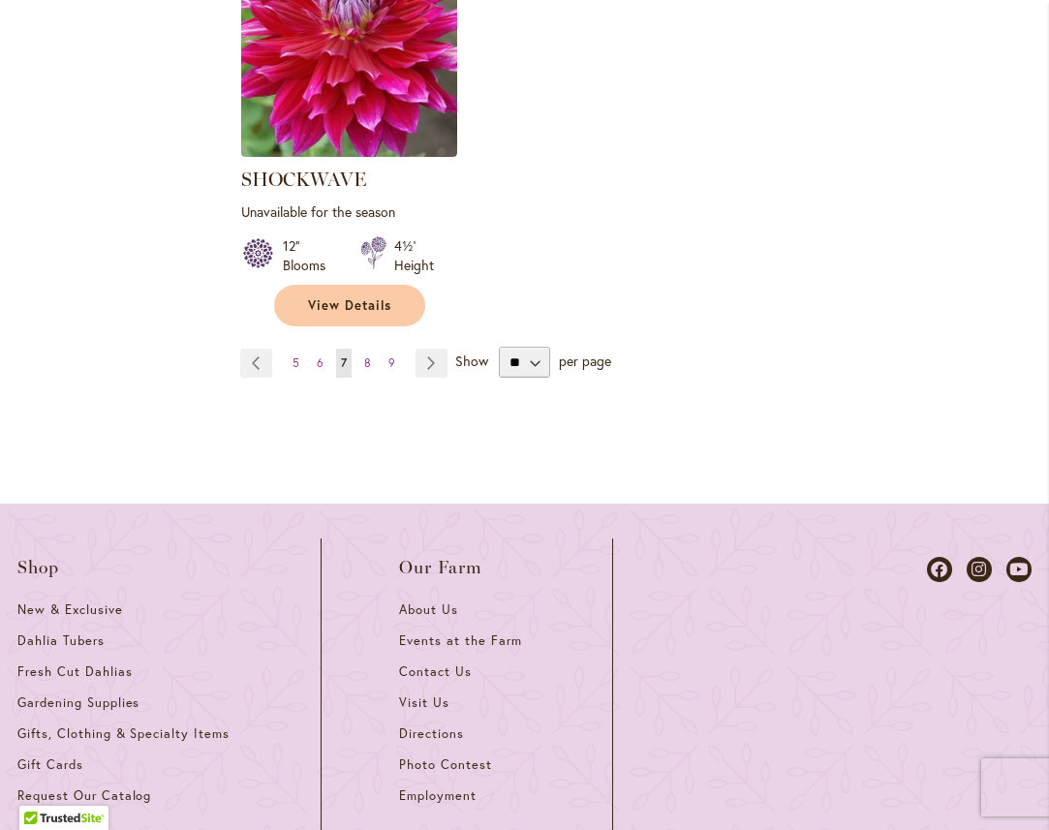
scroll to position [2845, 0]
click at [365, 355] on span "8" at bounding box center [367, 362] width 7 height 15
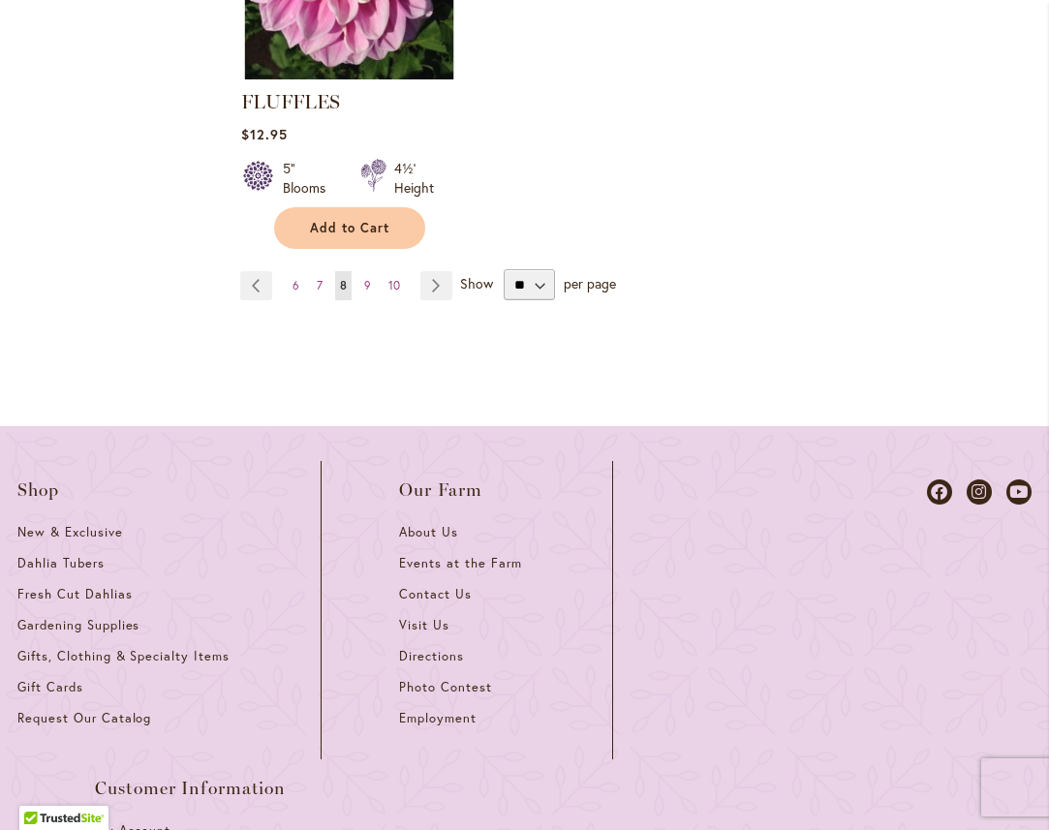
scroll to position [2899, 0]
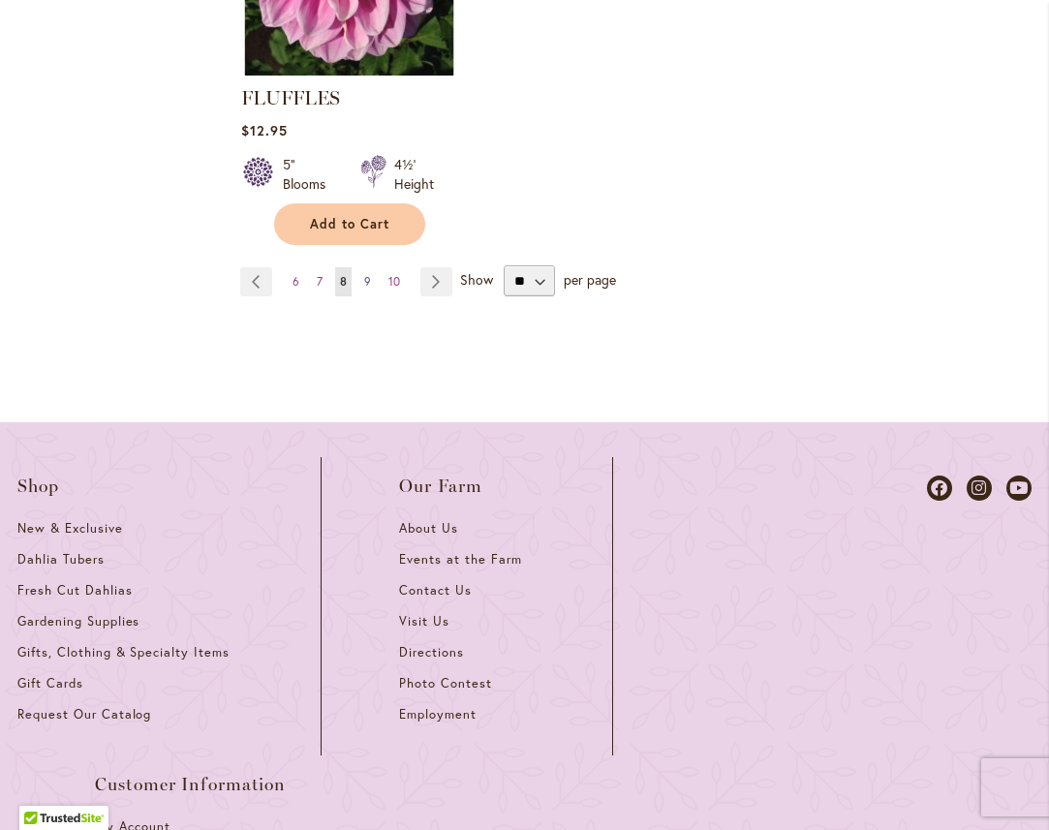
click at [369, 289] on span "9" at bounding box center [367, 281] width 7 height 15
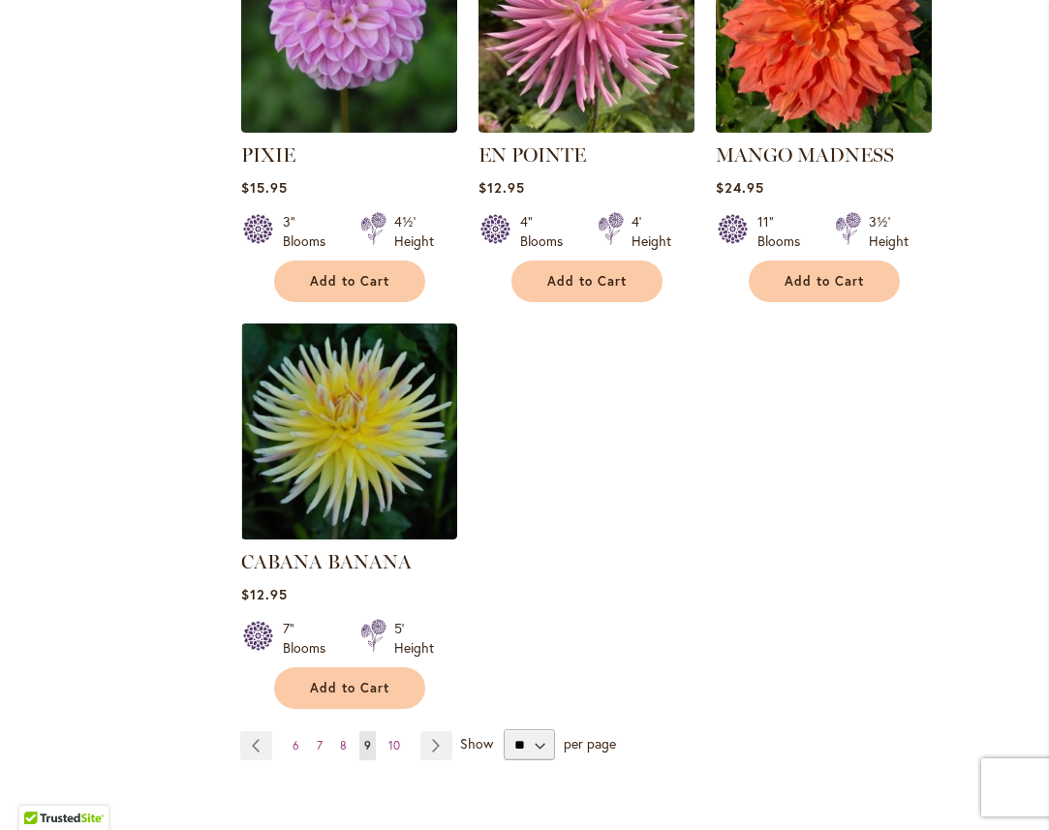
scroll to position [2440, 0]
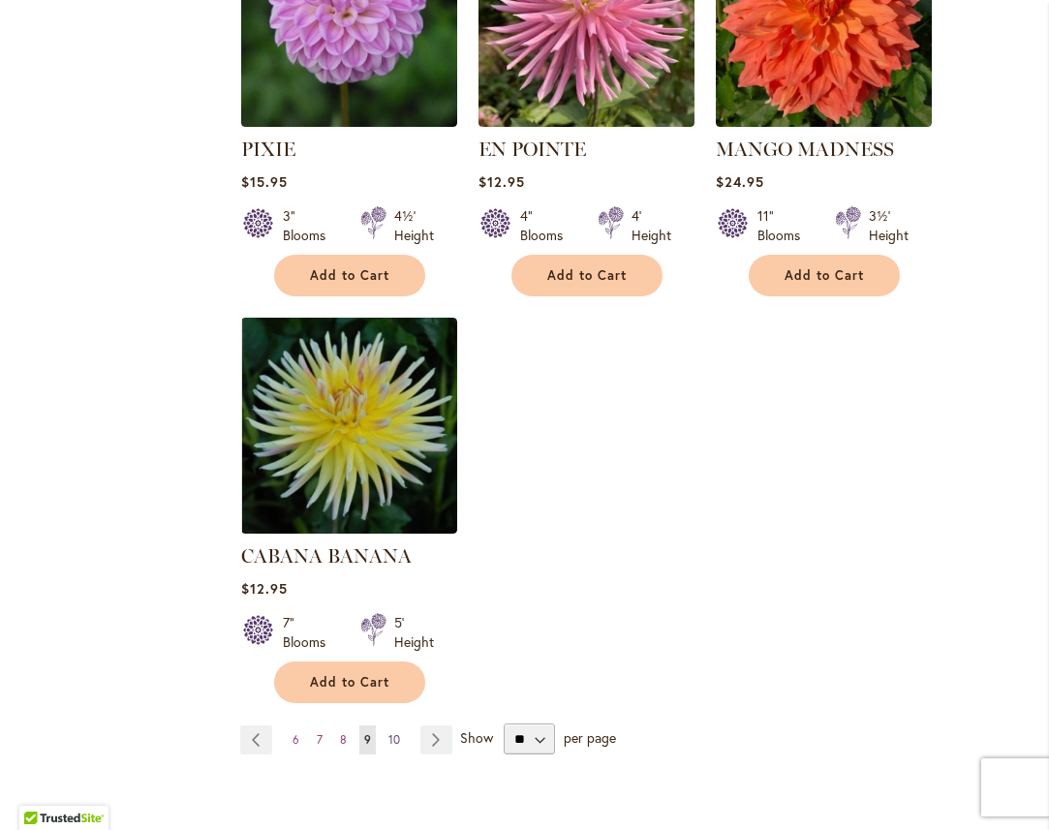
click at [395, 732] on span "10" at bounding box center [394, 739] width 12 height 15
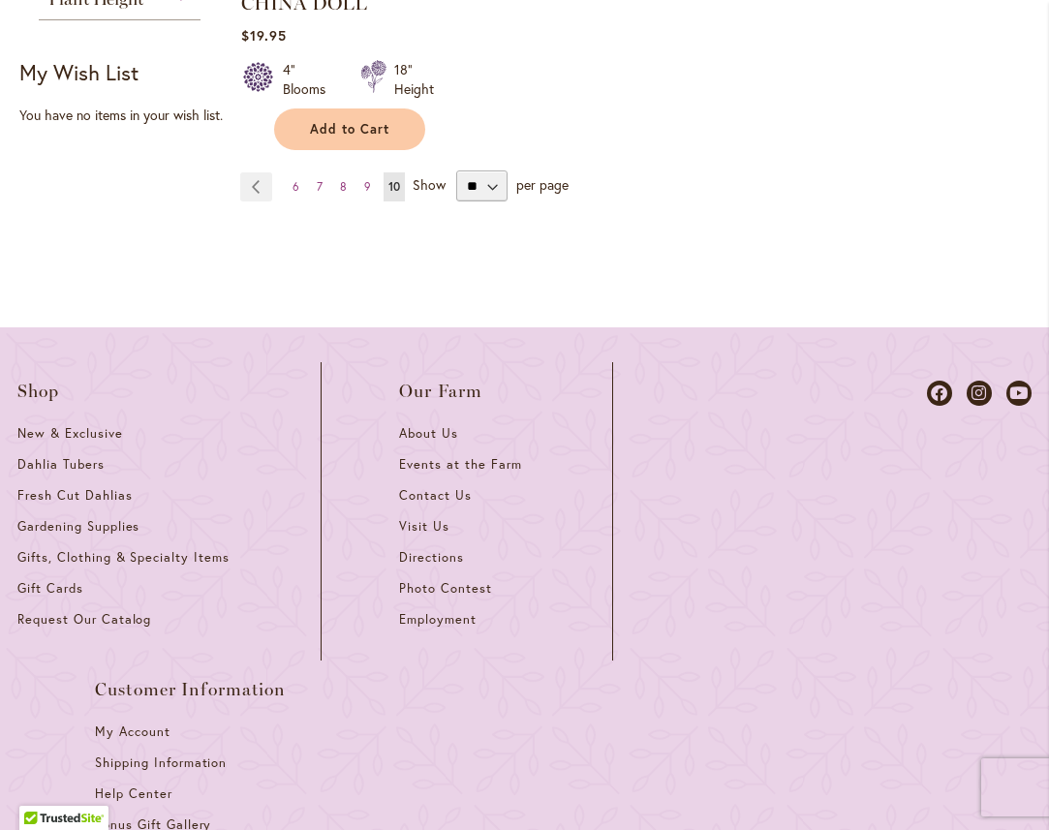
scroll to position [1340, 0]
click at [431, 193] on span "Show" at bounding box center [429, 183] width 33 height 18
click at [456, 199] on select "** ** ** **" at bounding box center [481, 185] width 51 height 31
click at [425, 193] on span "Show" at bounding box center [429, 183] width 33 height 18
click at [456, 198] on select "** ** ** **" at bounding box center [481, 185] width 51 height 31
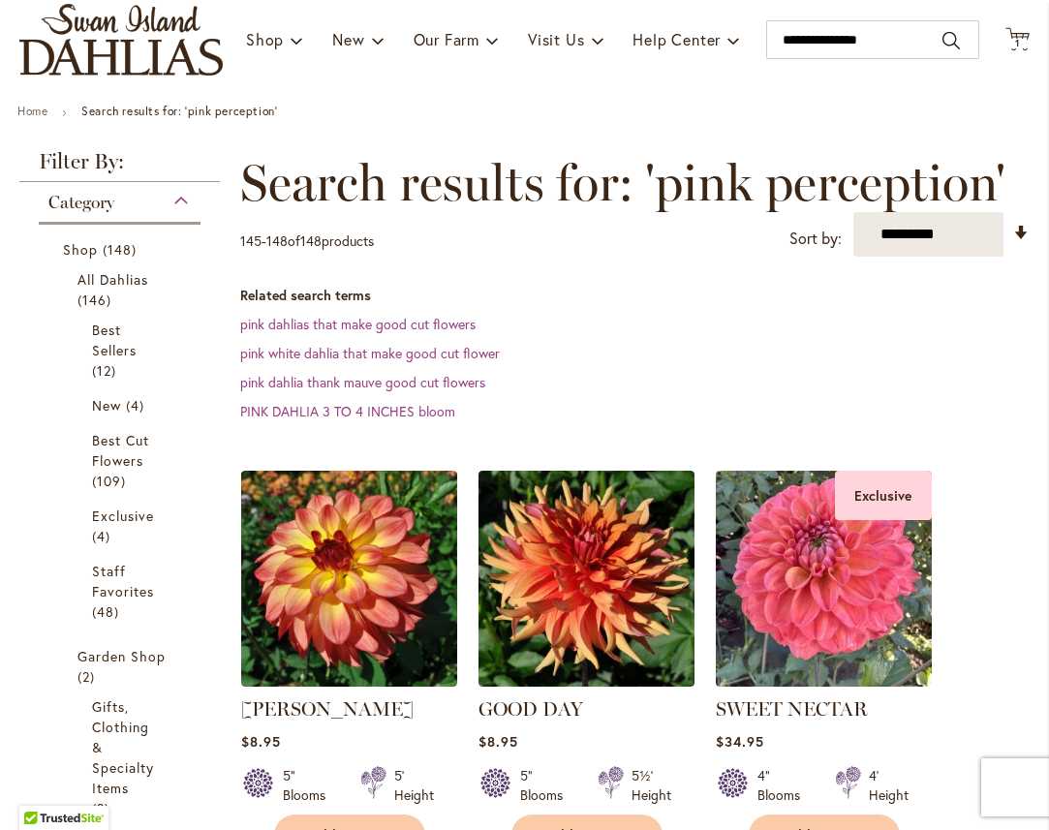
scroll to position [167, 0]
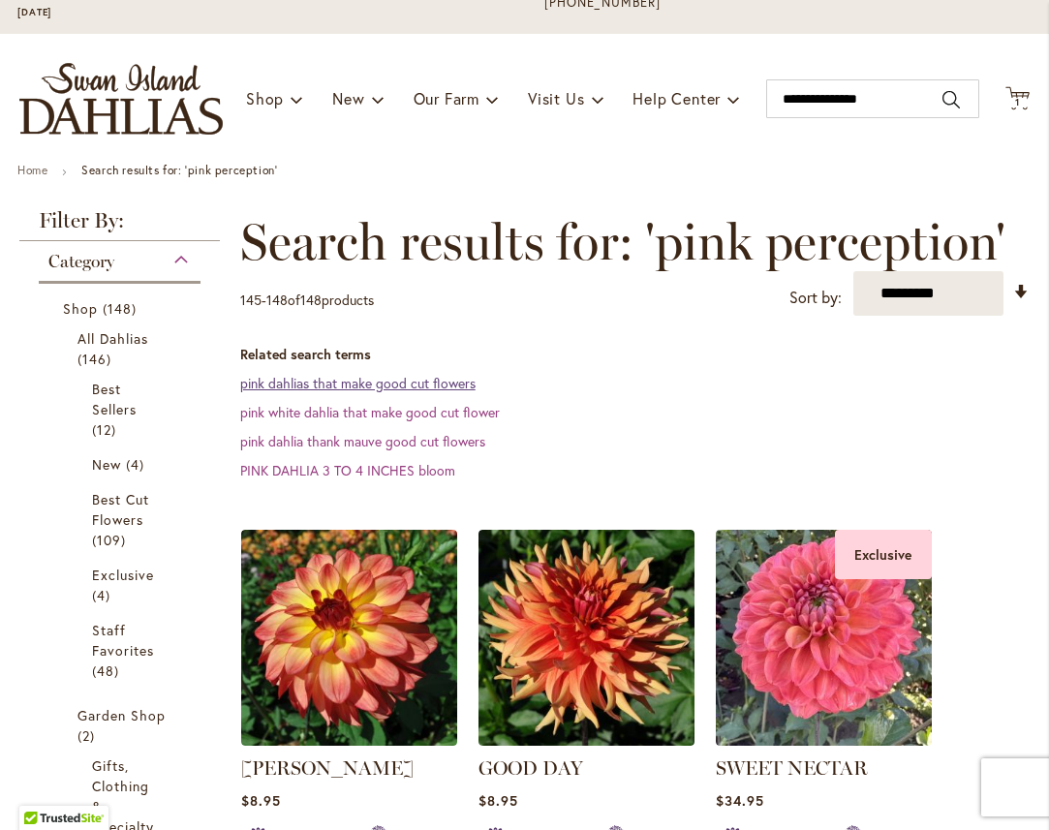
click at [331, 392] on link "pink dahlias that make good cut flowers" at bounding box center [357, 383] width 235 height 18
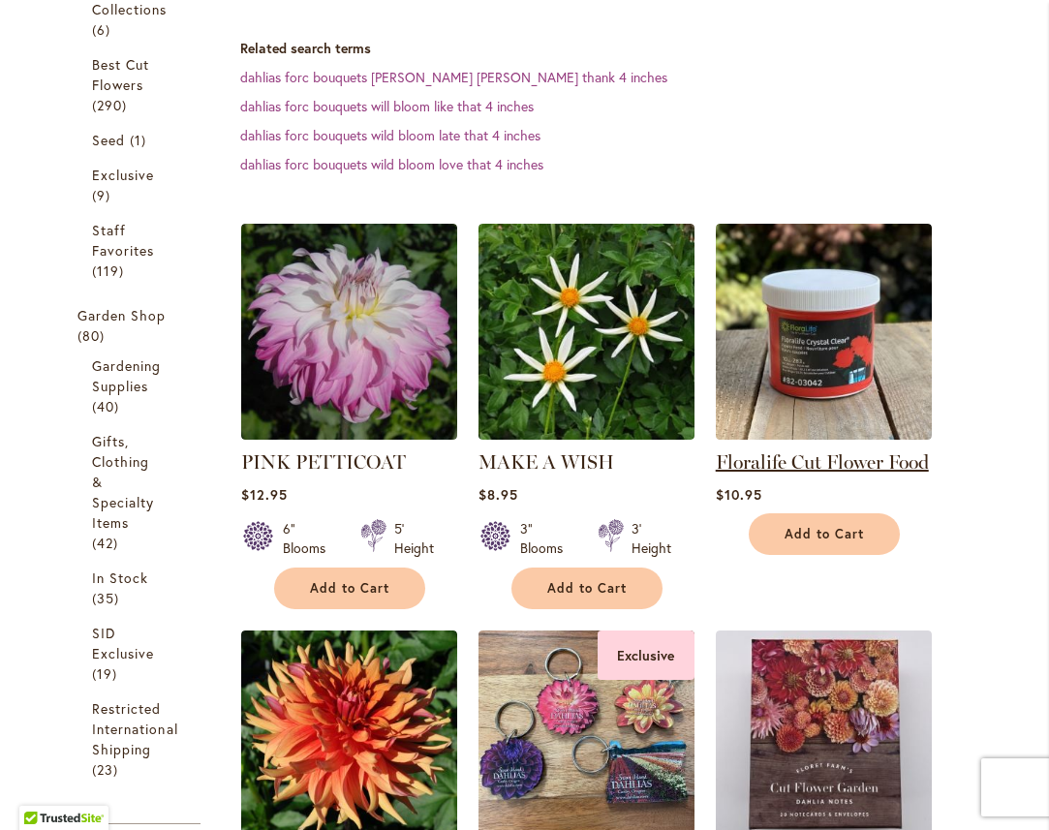
scroll to position [654, 0]
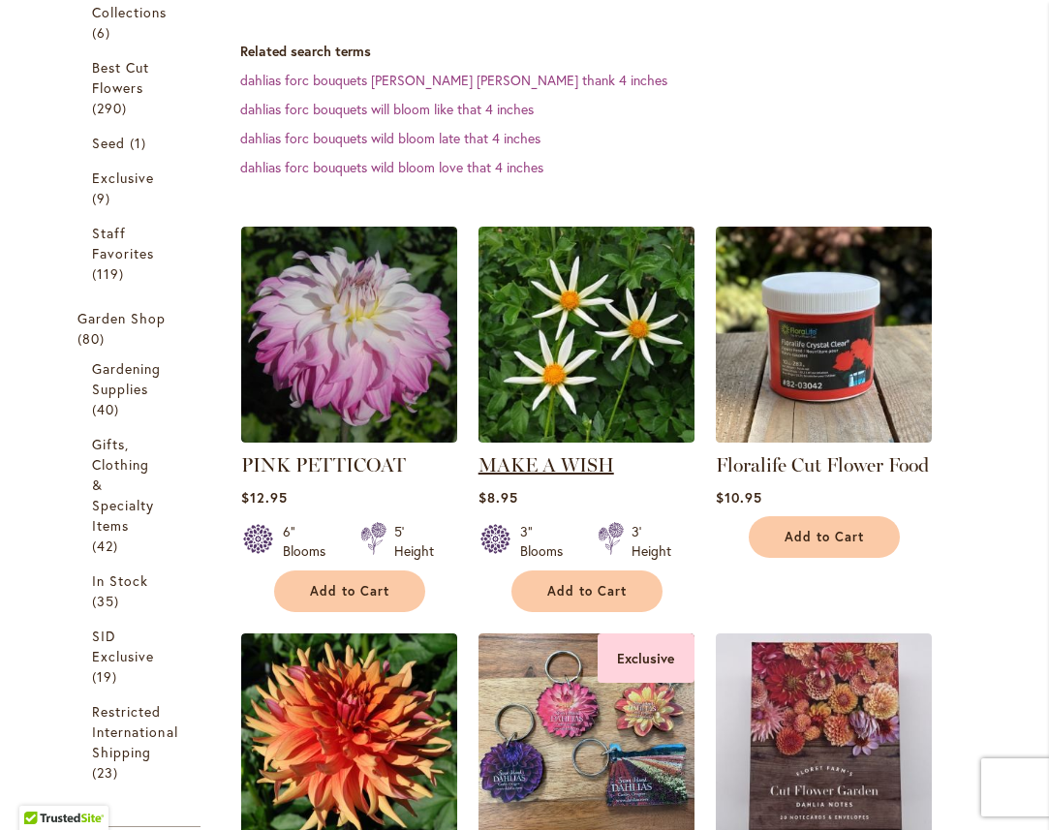
click at [541, 477] on link "MAKE A WISH" at bounding box center [547, 464] width 136 height 23
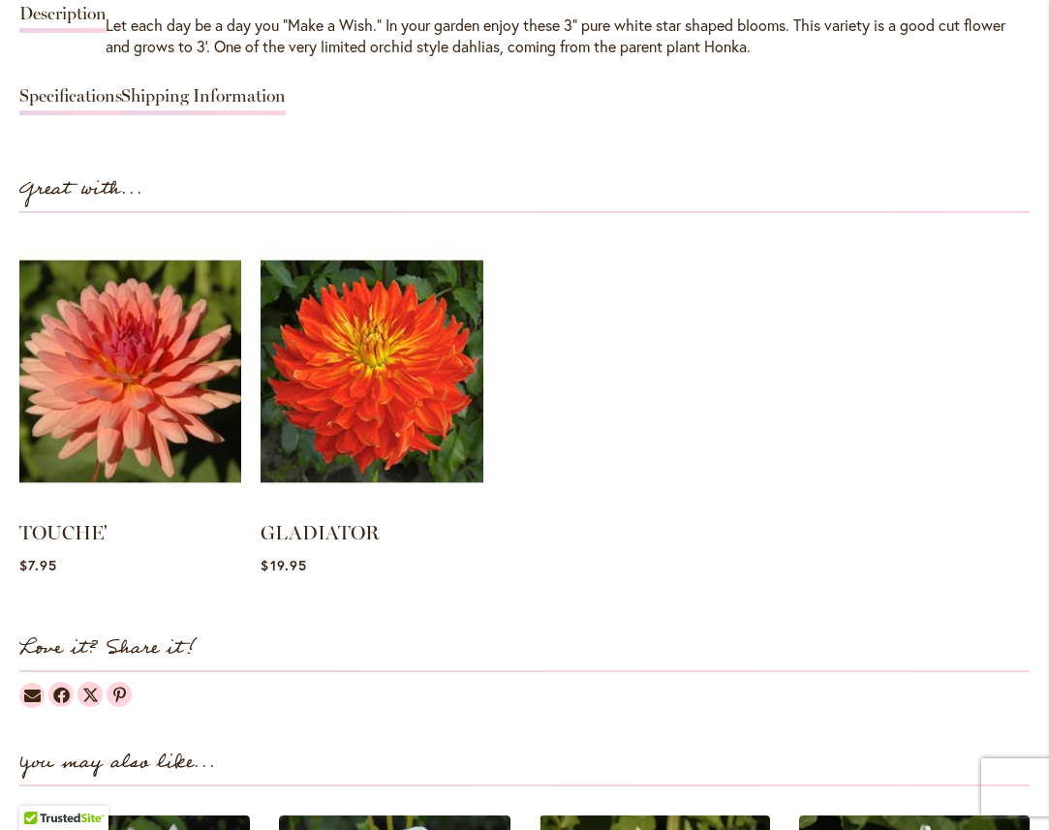
scroll to position [1840, 0]
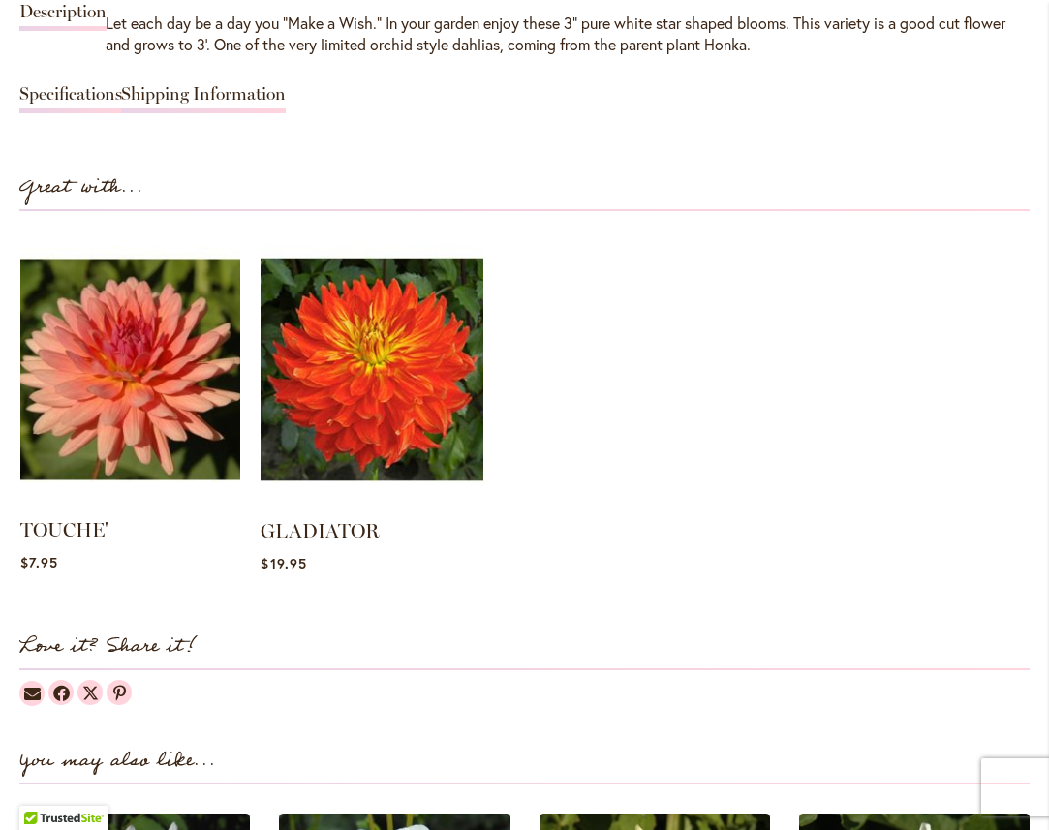
click at [110, 418] on img at bounding box center [130, 369] width 220 height 275
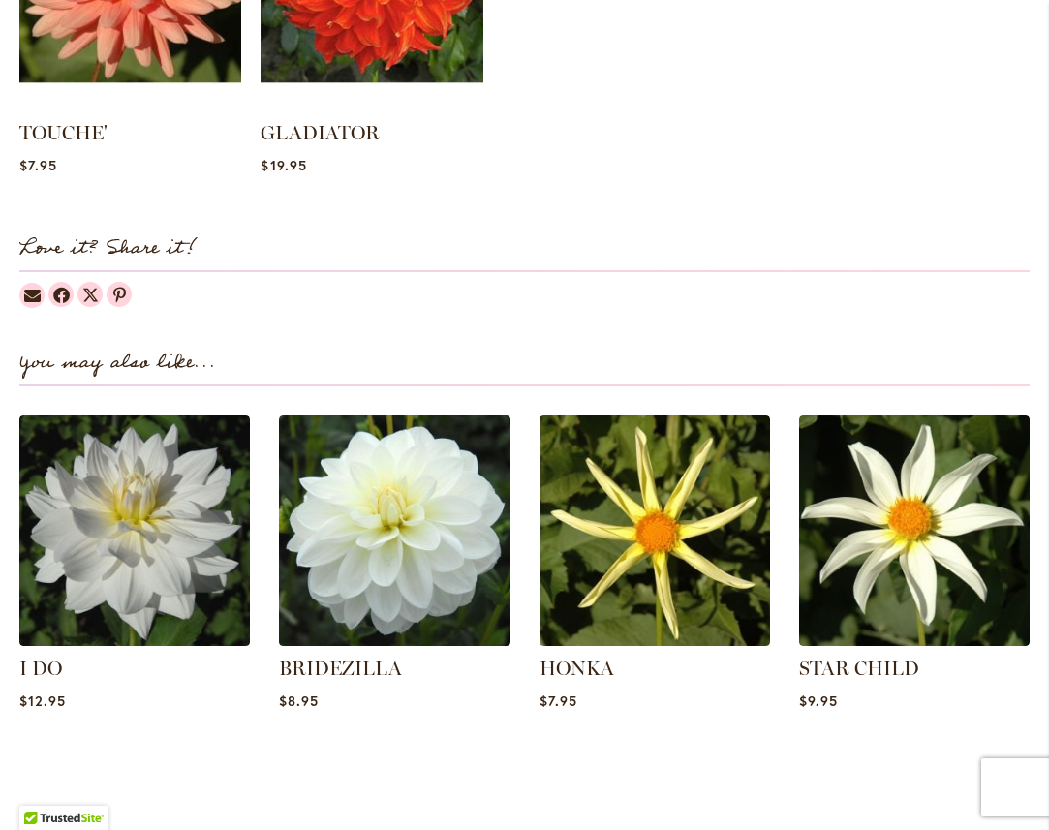
scroll to position [2240, 0]
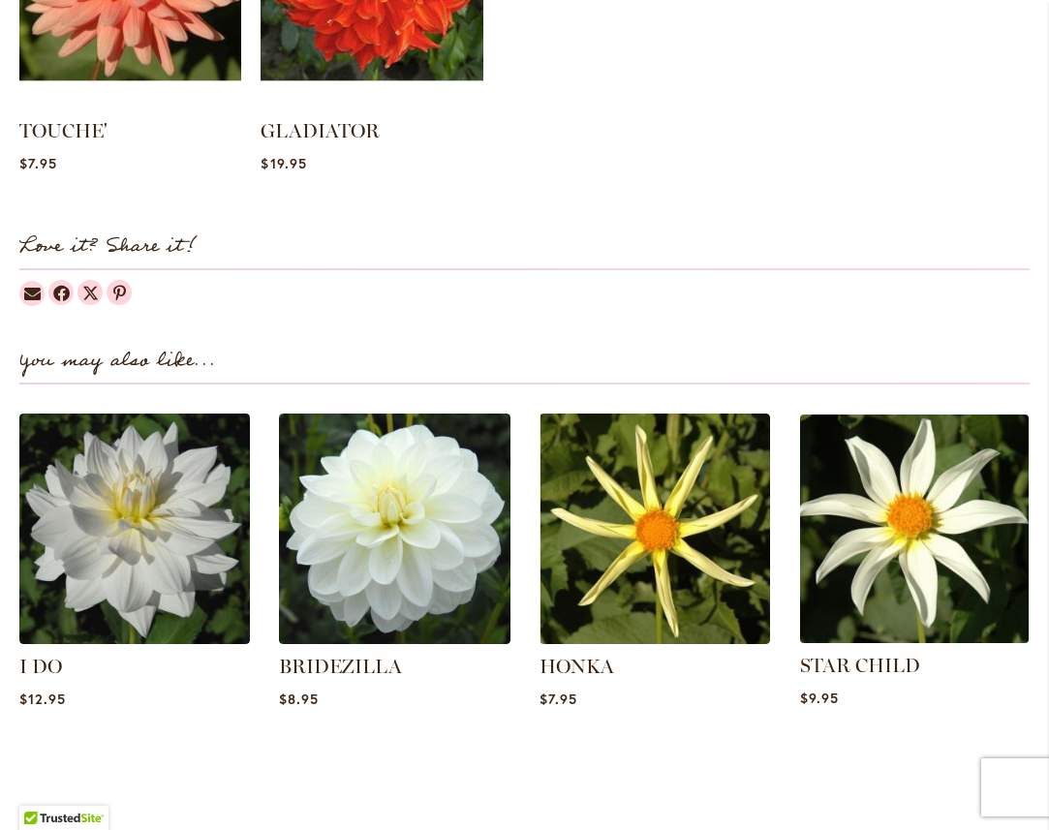
click at [916, 532] on img at bounding box center [914, 529] width 240 height 240
